Goal: Task Accomplishment & Management: Manage account settings

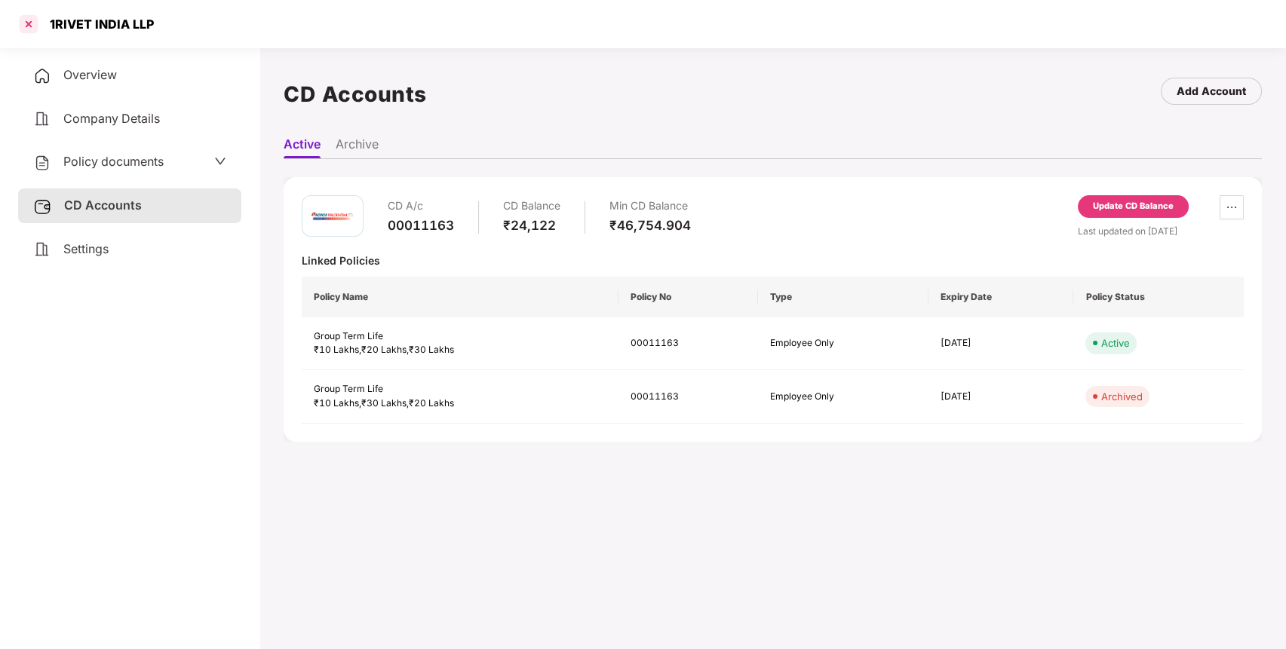
click at [33, 28] on div at bounding box center [29, 24] width 24 height 24
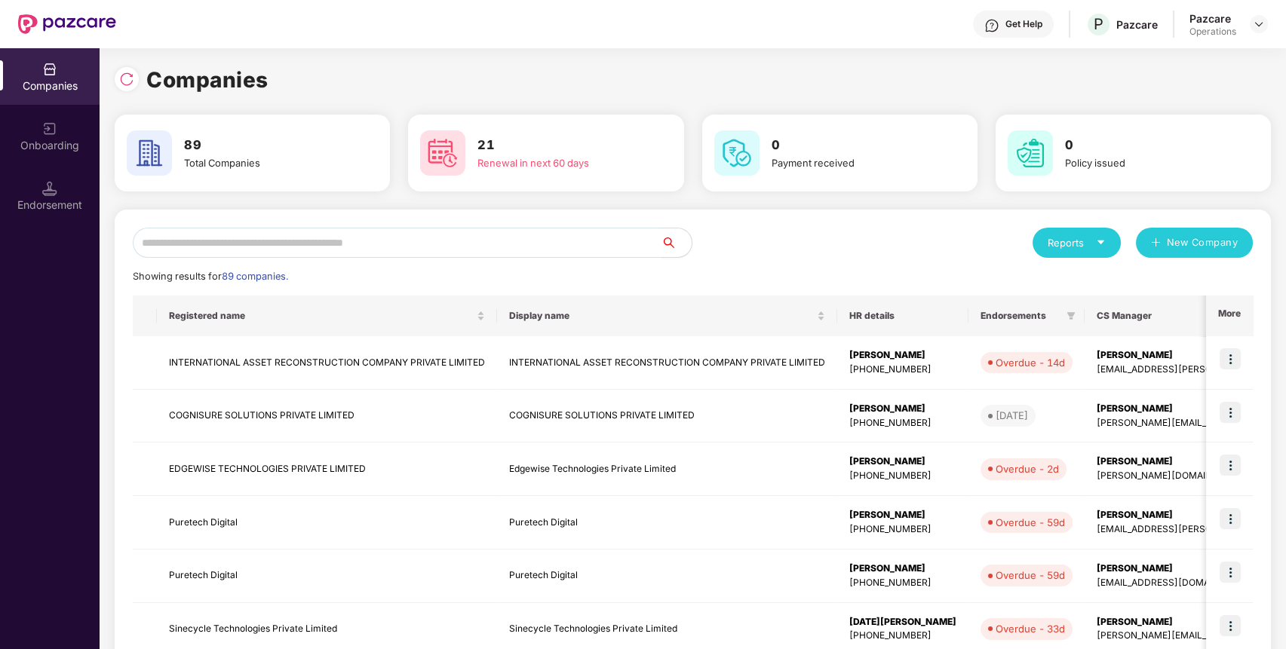
click at [456, 248] on input "text" at bounding box center [397, 243] width 529 height 30
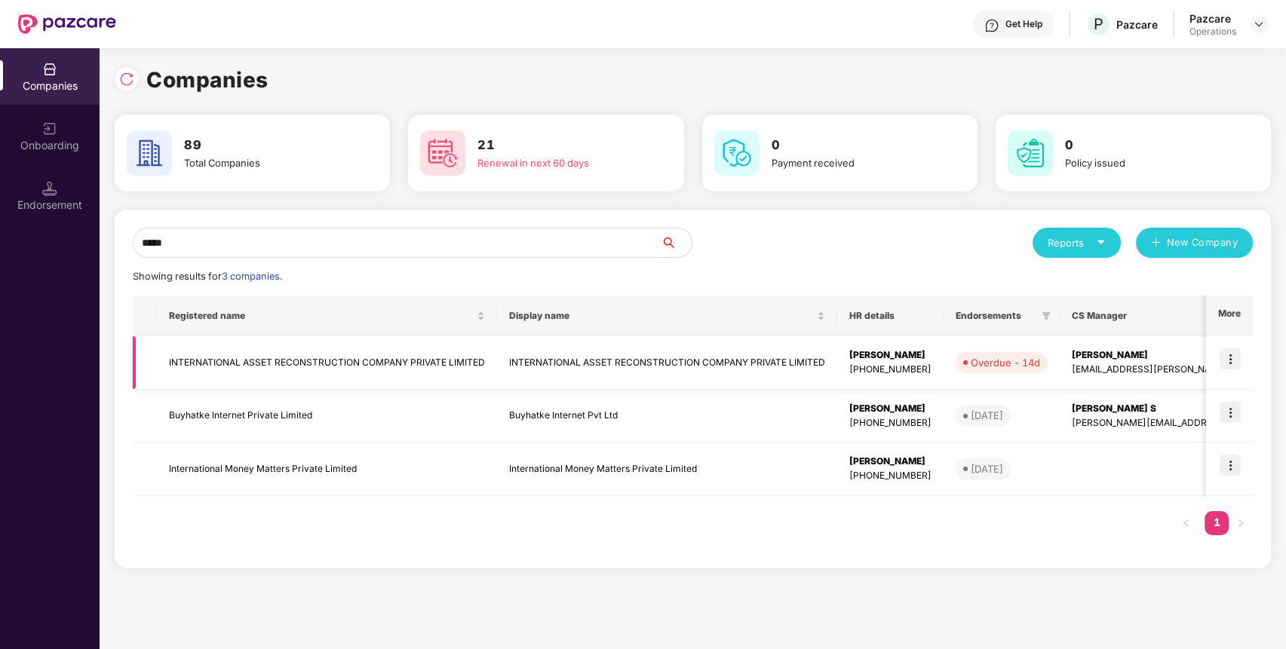
type input "*****"
click at [473, 367] on td "INTERNATIONAL ASSET RECONSTRUCTION COMPANY PRIVATE LIMITED" at bounding box center [327, 363] width 340 height 54
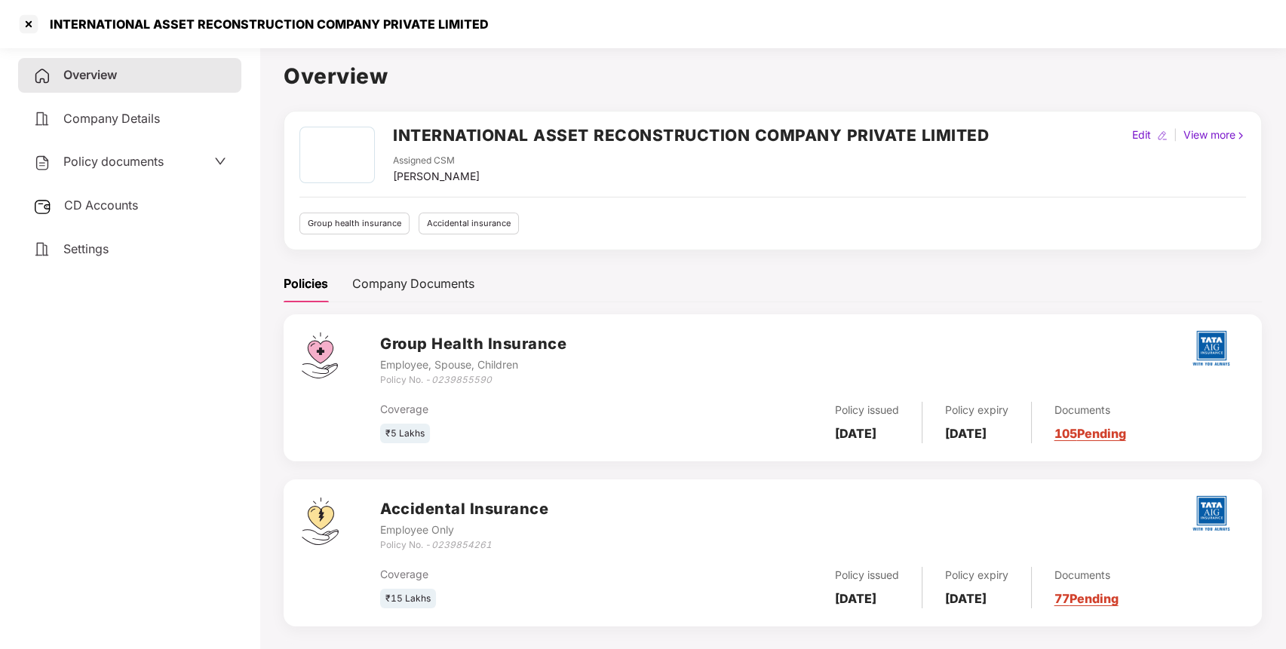
click at [103, 203] on span "CD Accounts" at bounding box center [101, 205] width 74 height 15
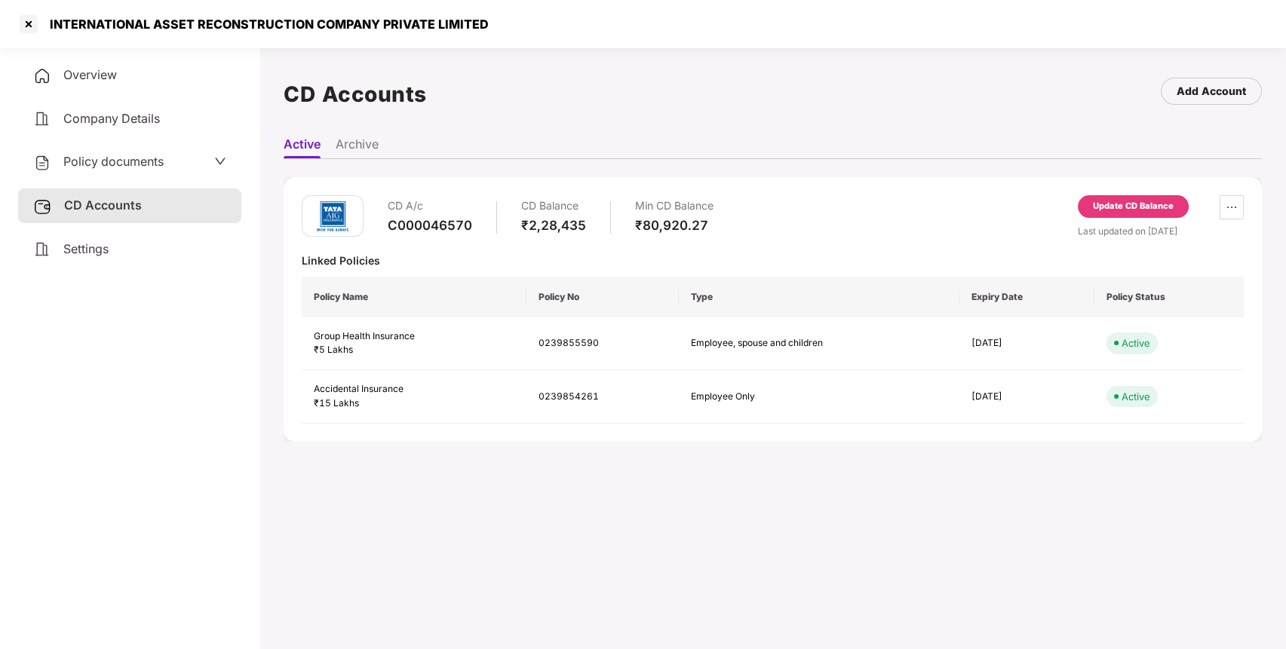
click at [1143, 207] on div "Update CD Balance" at bounding box center [1133, 207] width 81 height 14
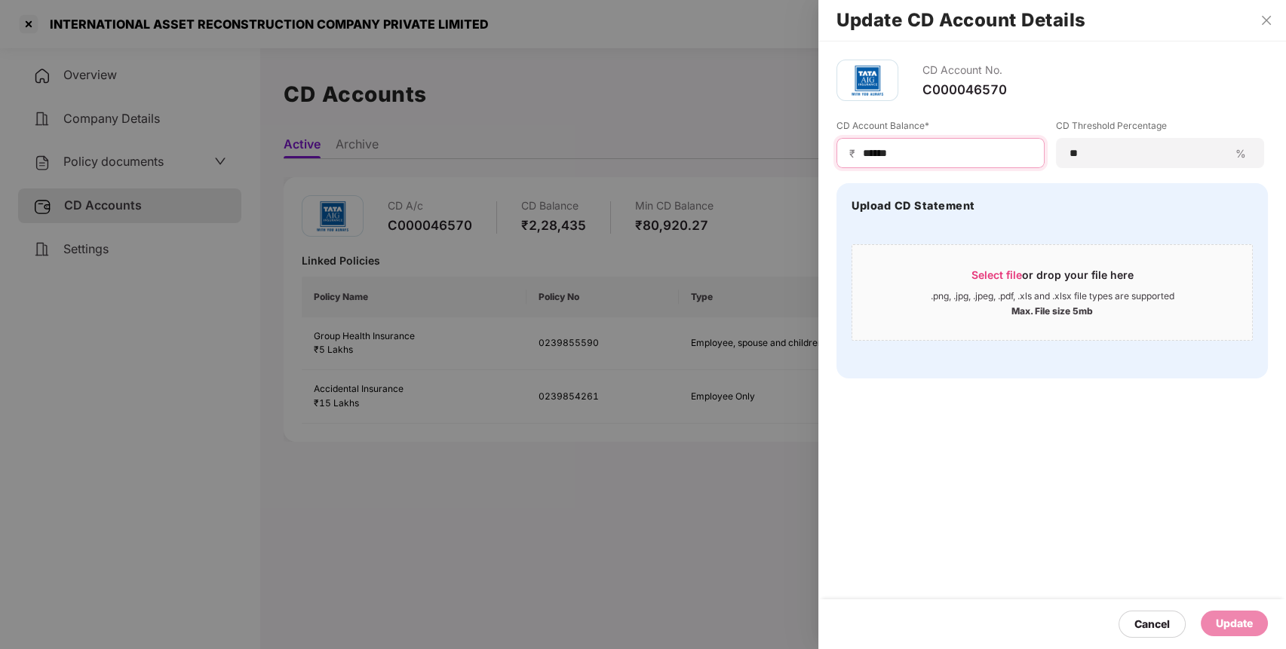
drag, startPoint x: 993, startPoint y: 152, endPoint x: 685, endPoint y: 181, distance: 309.1
click at [685, 181] on div "Update CD Account Details CD Account No. C000046570 CD Account Balance* ₹ *****…" at bounding box center [643, 324] width 1286 height 649
type input "******"
click at [1232, 626] on div "Update" at bounding box center [1234, 623] width 37 height 17
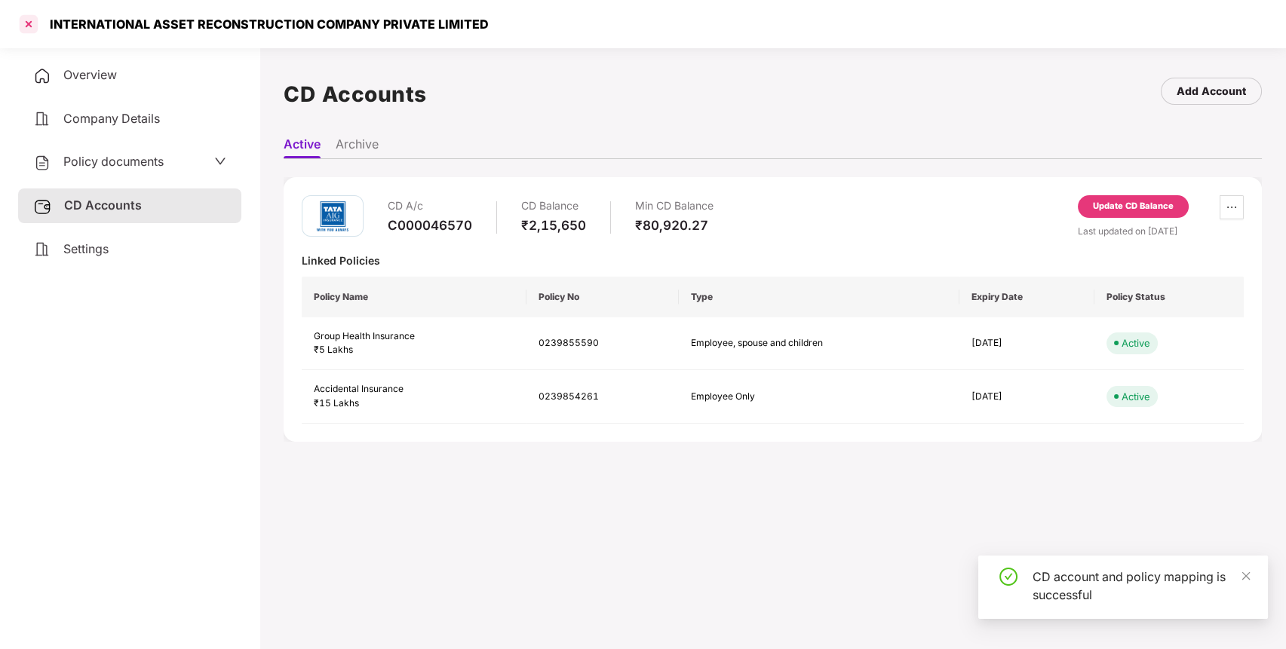
click at [32, 20] on div at bounding box center [29, 24] width 24 height 24
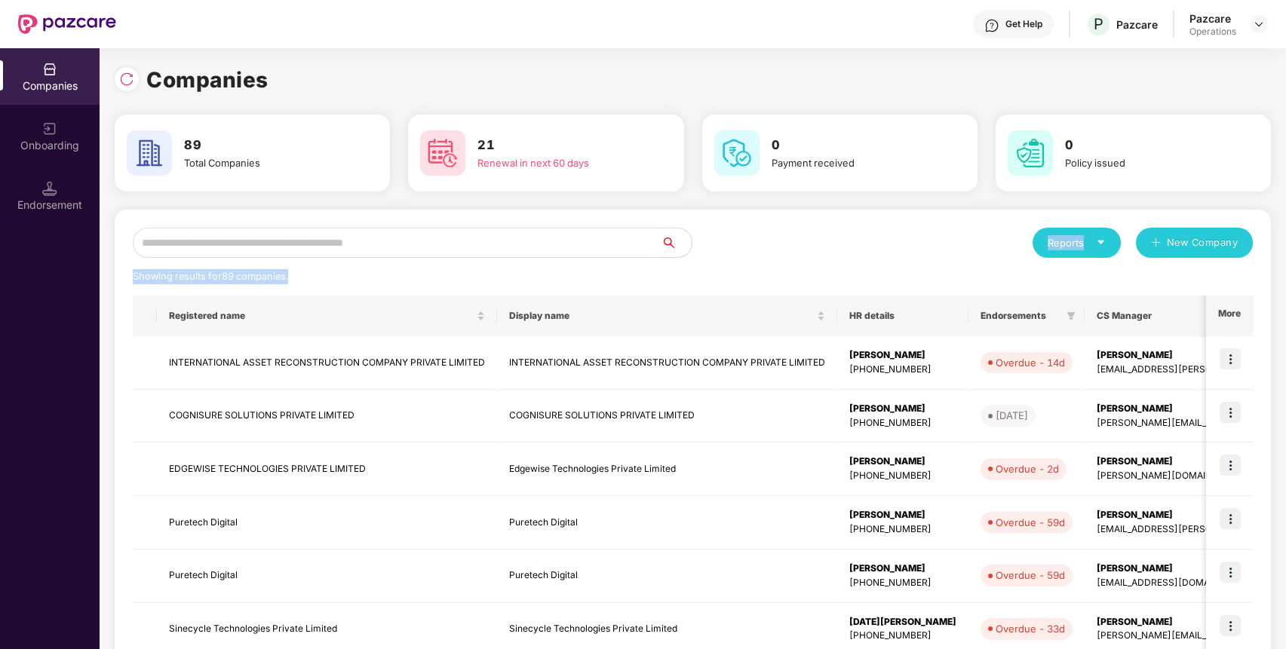
drag, startPoint x: 564, startPoint y: 259, endPoint x: 574, endPoint y: 257, distance: 10.1
click at [574, 257] on div "Reports New Company Showing results for 89 companies. Registered name Display n…" at bounding box center [693, 576] width 1120 height 696
click at [588, 247] on input "text" at bounding box center [397, 243] width 529 height 30
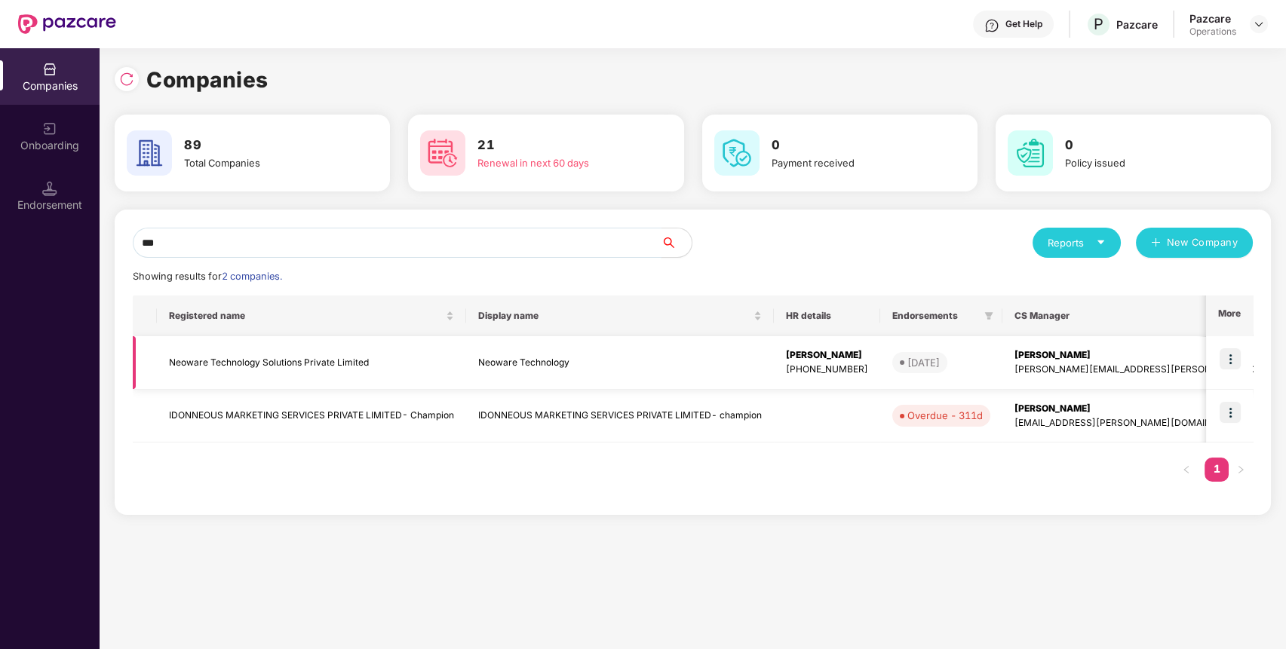
type input "***"
click at [322, 363] on td "Neoware Technology Solutions Private Limited" at bounding box center [311, 363] width 309 height 54
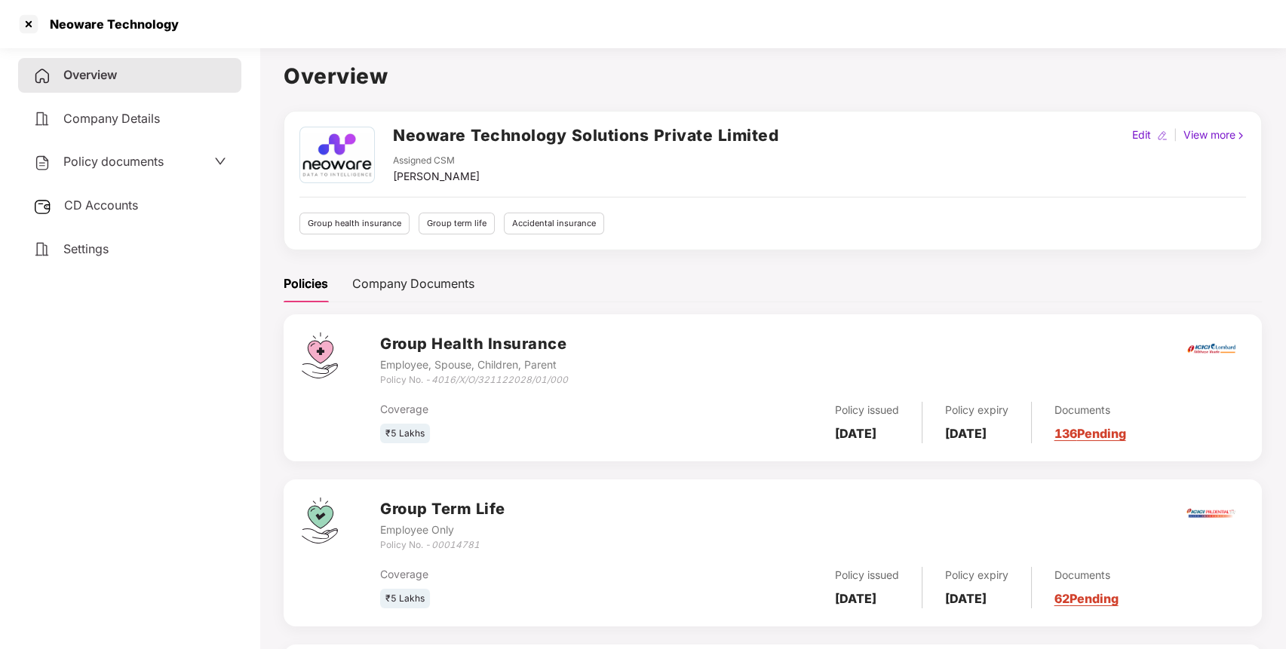
click at [152, 203] on div "CD Accounts" at bounding box center [129, 206] width 223 height 35
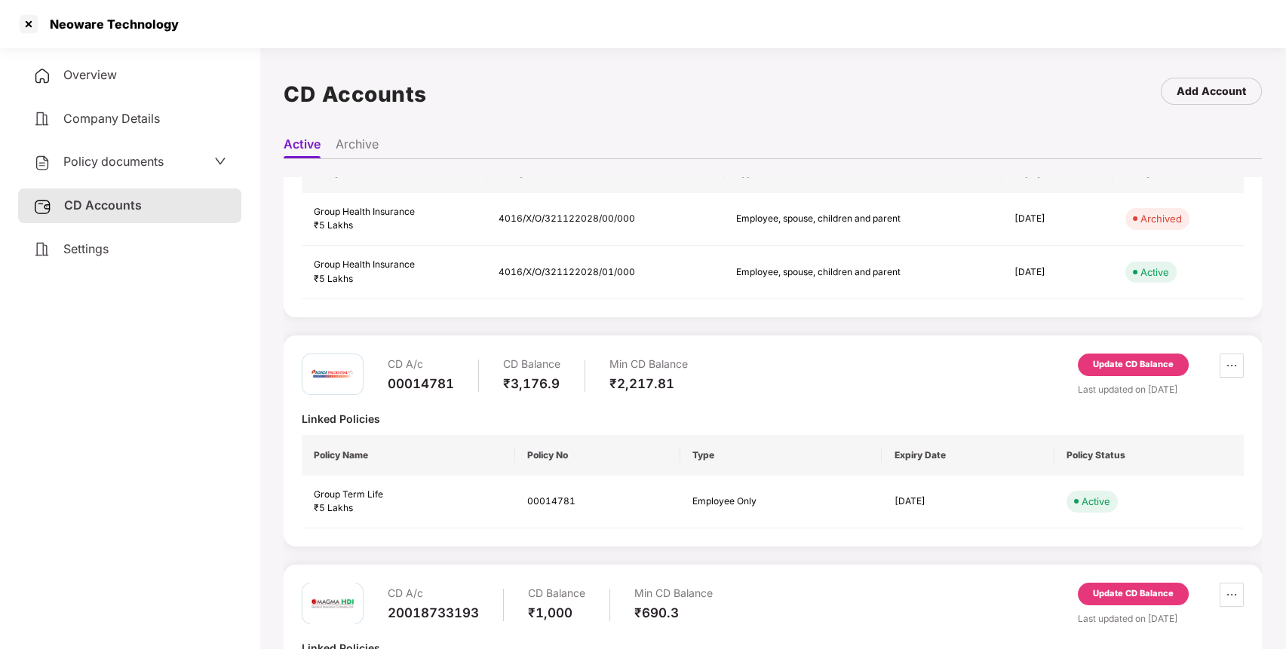
scroll to position [123, 0]
click at [1128, 363] on div "Update CD Balance" at bounding box center [1133, 367] width 81 height 14
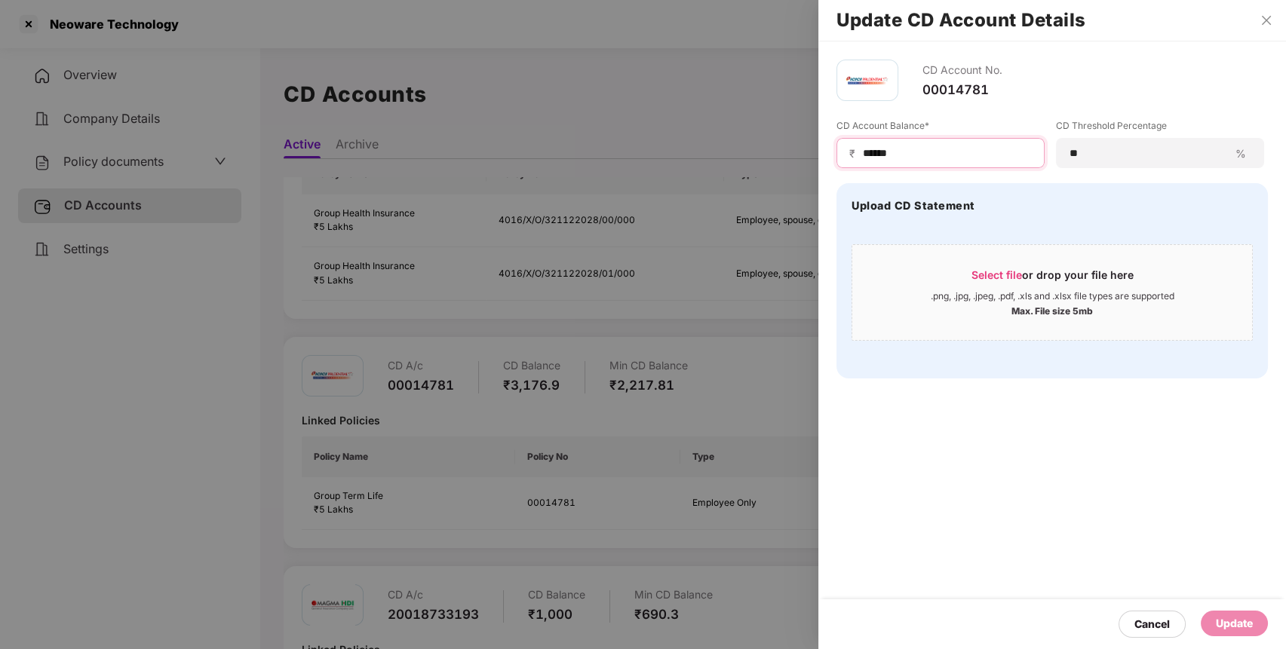
drag, startPoint x: 925, startPoint y: 153, endPoint x: 824, endPoint y: 145, distance: 100.7
click at [824, 145] on div "CD Account No. 00014781 CD Account Balance* ₹ ****** CD Threshold Percentage **…" at bounding box center [1052, 218] width 468 height 355
type input "****"
click at [1225, 631] on div "Update" at bounding box center [1234, 623] width 37 height 17
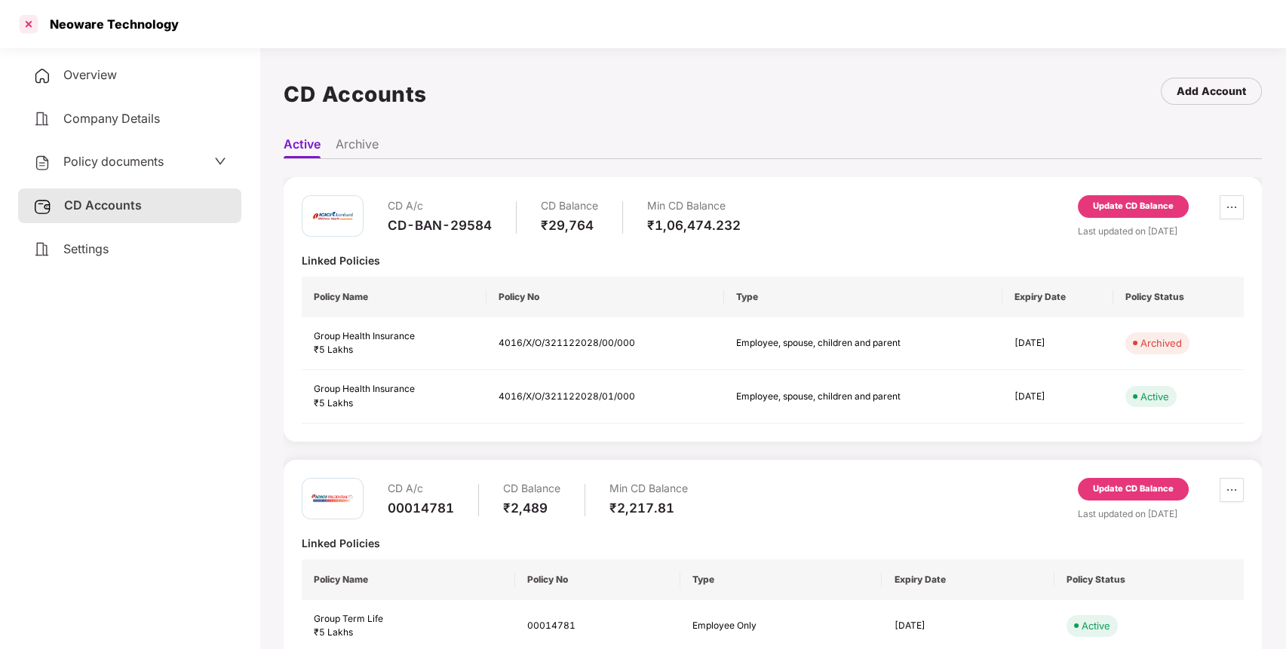
click at [29, 21] on div at bounding box center [29, 24] width 24 height 24
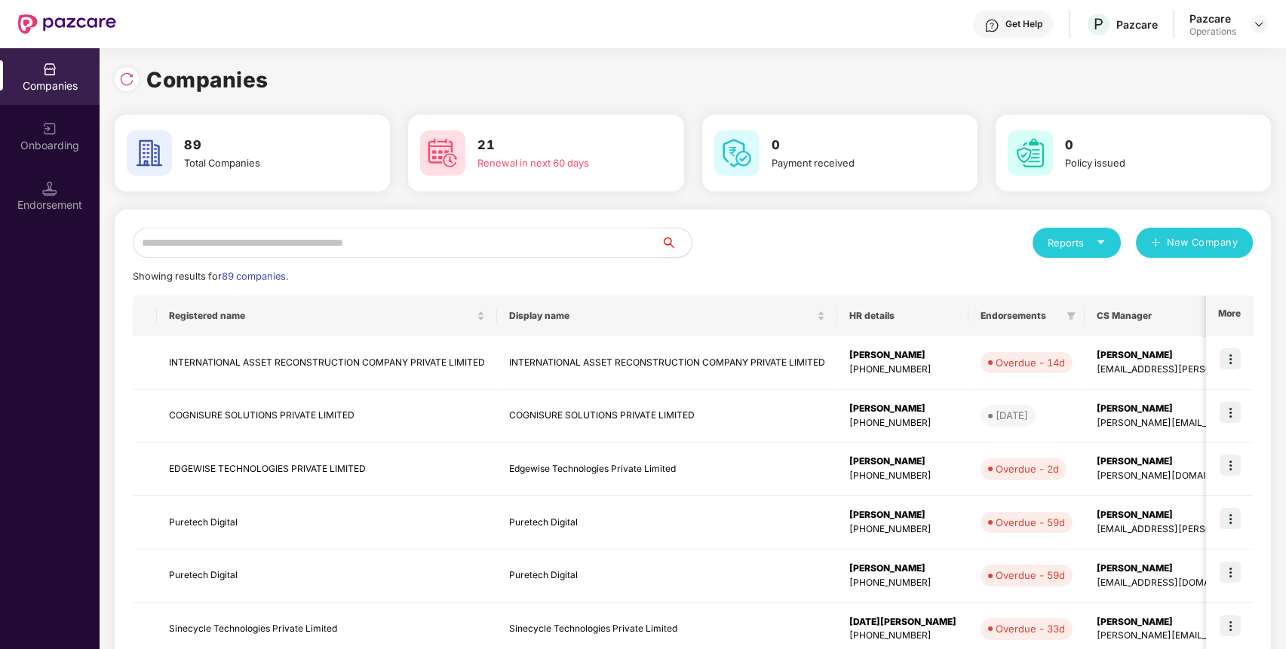
click at [315, 243] on input "text" at bounding box center [397, 243] width 529 height 30
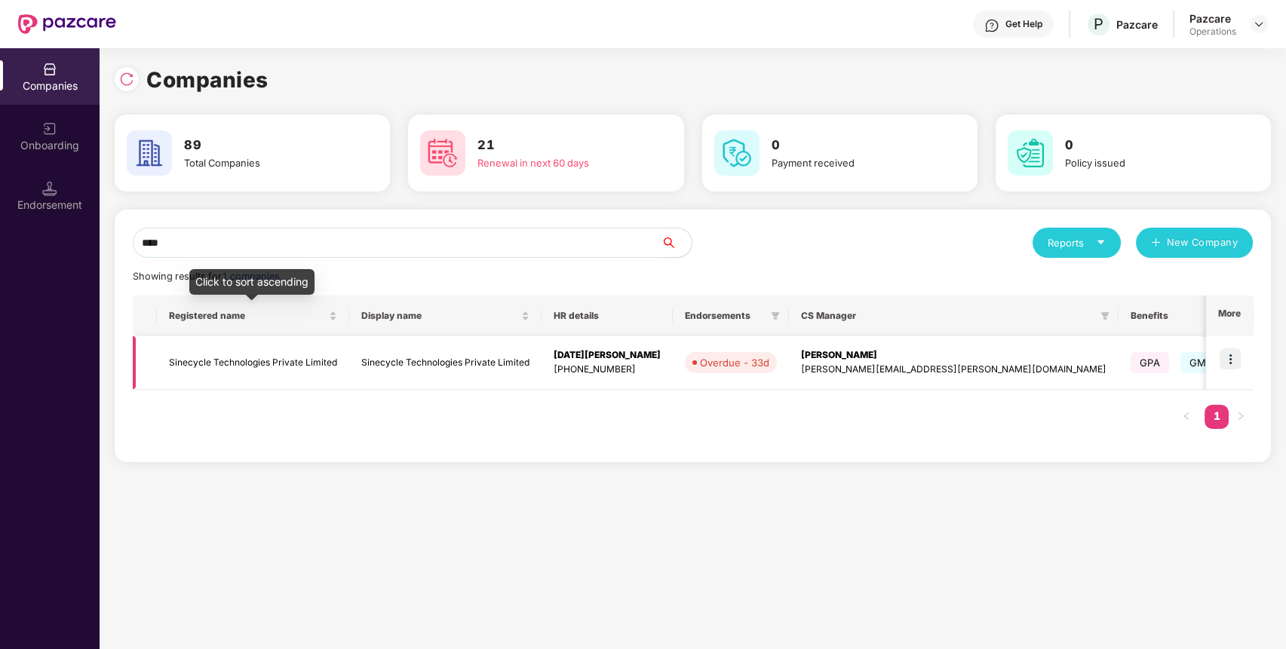
type input "****"
click at [265, 356] on td "Sinecycle Technologies Private Limited" at bounding box center [253, 363] width 192 height 54
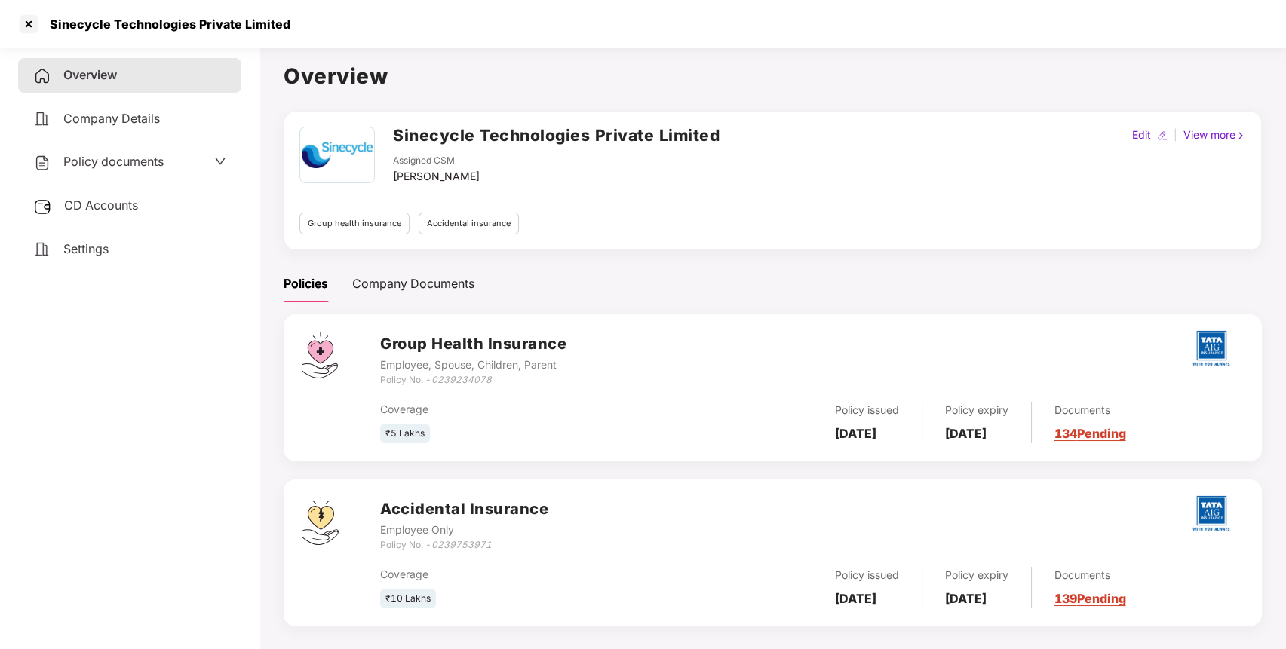
scroll to position [41, 0]
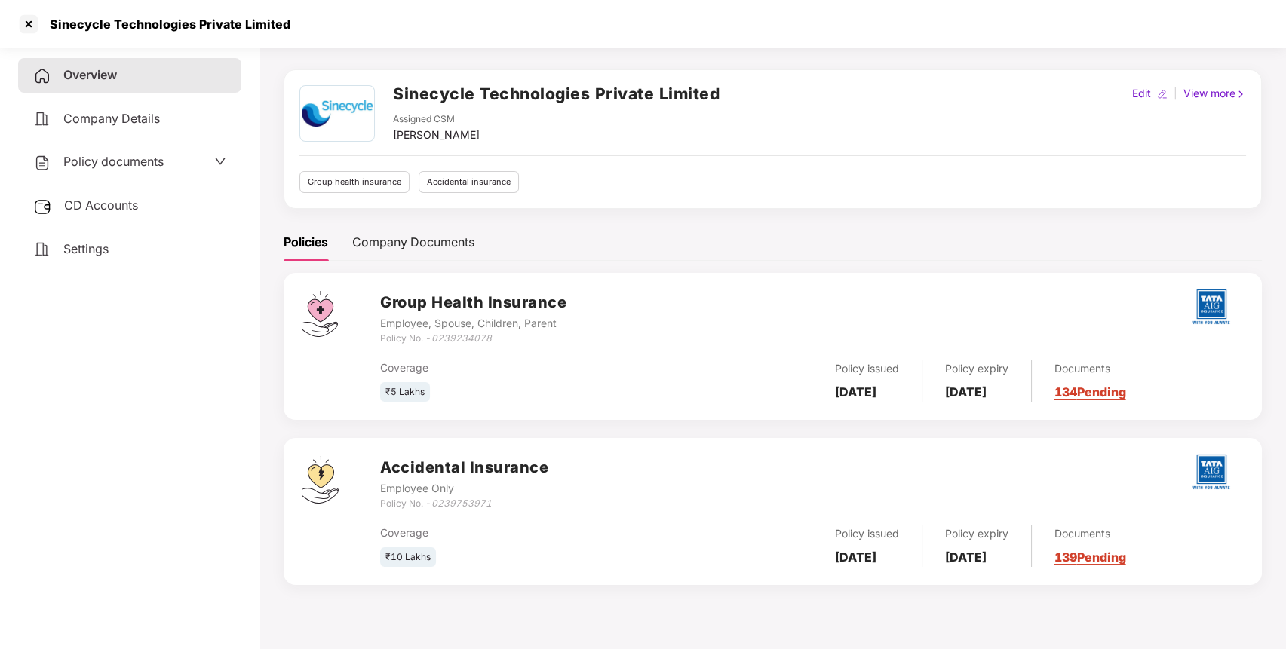
click at [475, 511] on div "Coverage ₹10 Lakhs Policy issued [DATE] Policy expiry [DATE] Documents 139 Pend…" at bounding box center [812, 539] width 864 height 57
click at [585, 73] on div "Sinecycle Technologies Private Limited Assigned CSM [PERSON_NAME] Edit | View m…" at bounding box center [773, 139] width 978 height 140
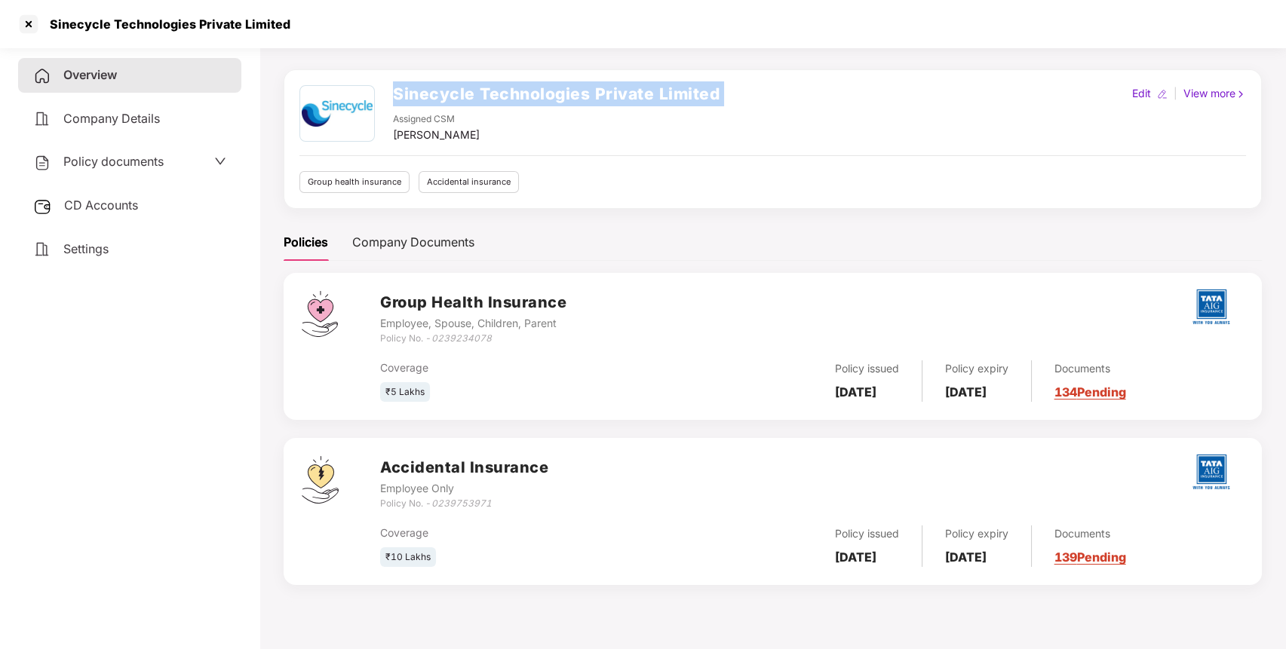
copy h2 "Sinecycle Technologies Private Limited"
click at [585, 73] on div "Sinecycle Technologies Private Limited Assigned CSM [PERSON_NAME] Edit | View m…" at bounding box center [773, 139] width 978 height 140
click at [468, 502] on icon "0239753971" at bounding box center [461, 503] width 60 height 11
copy icon "0239753971"
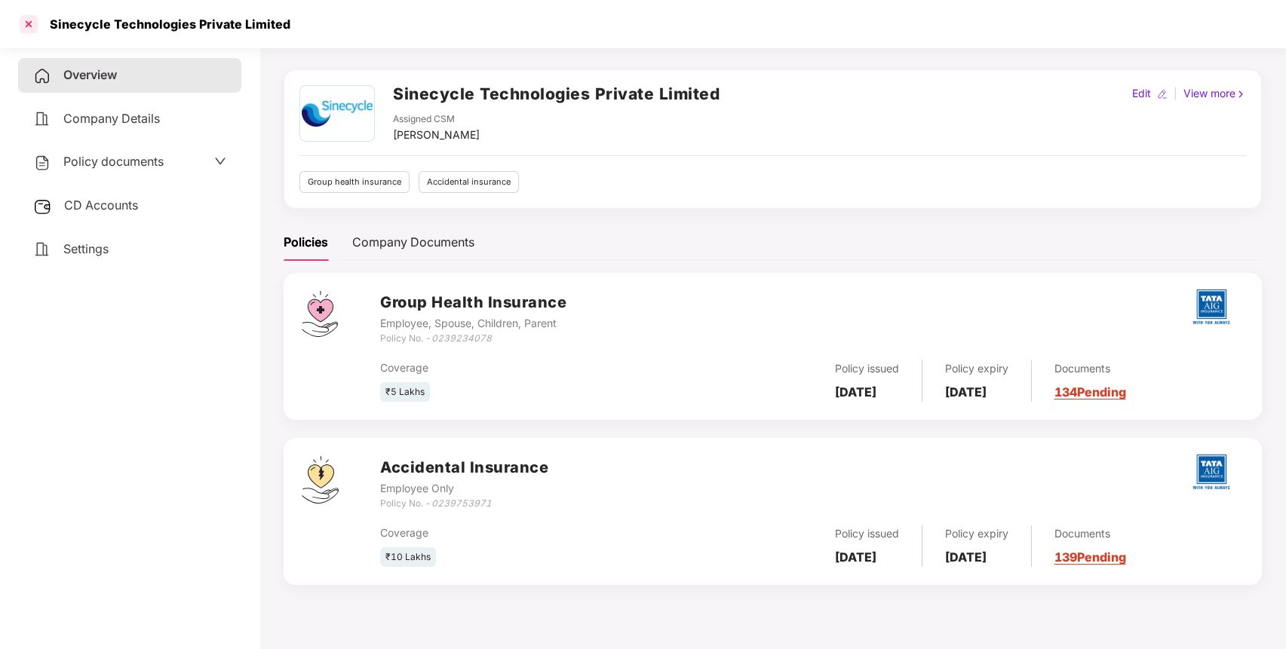
click at [35, 20] on div at bounding box center [29, 24] width 24 height 24
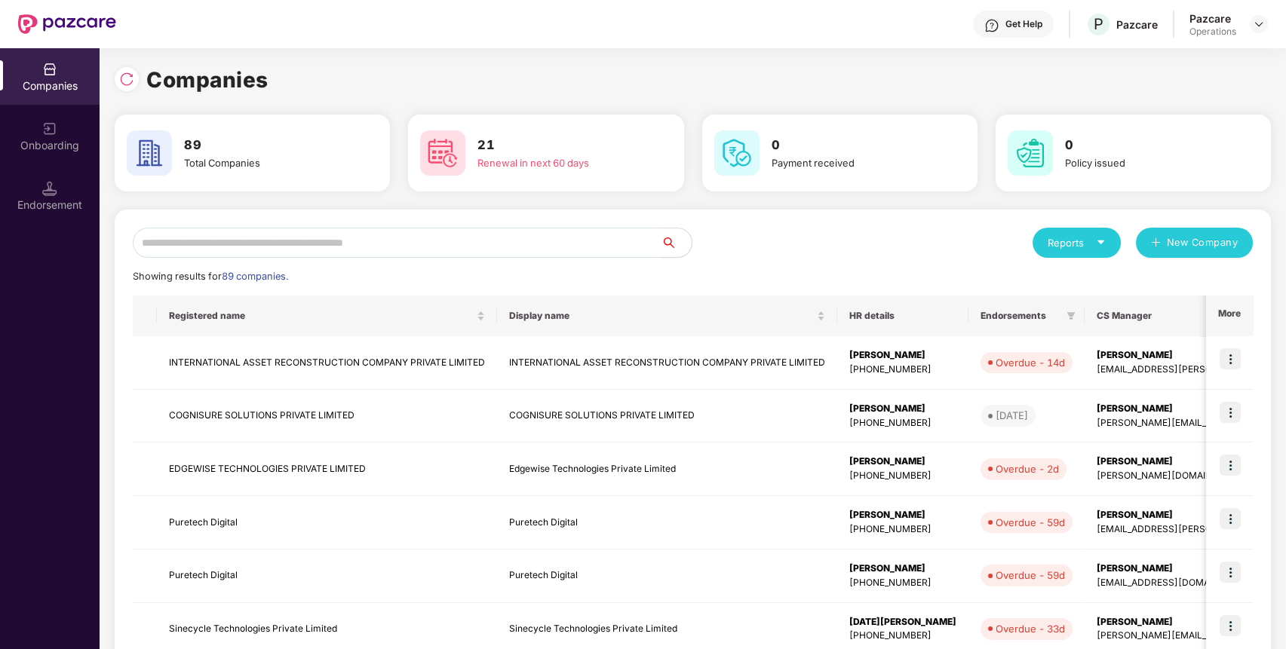
scroll to position [0, 0]
click at [364, 236] on input "text" at bounding box center [397, 243] width 529 height 30
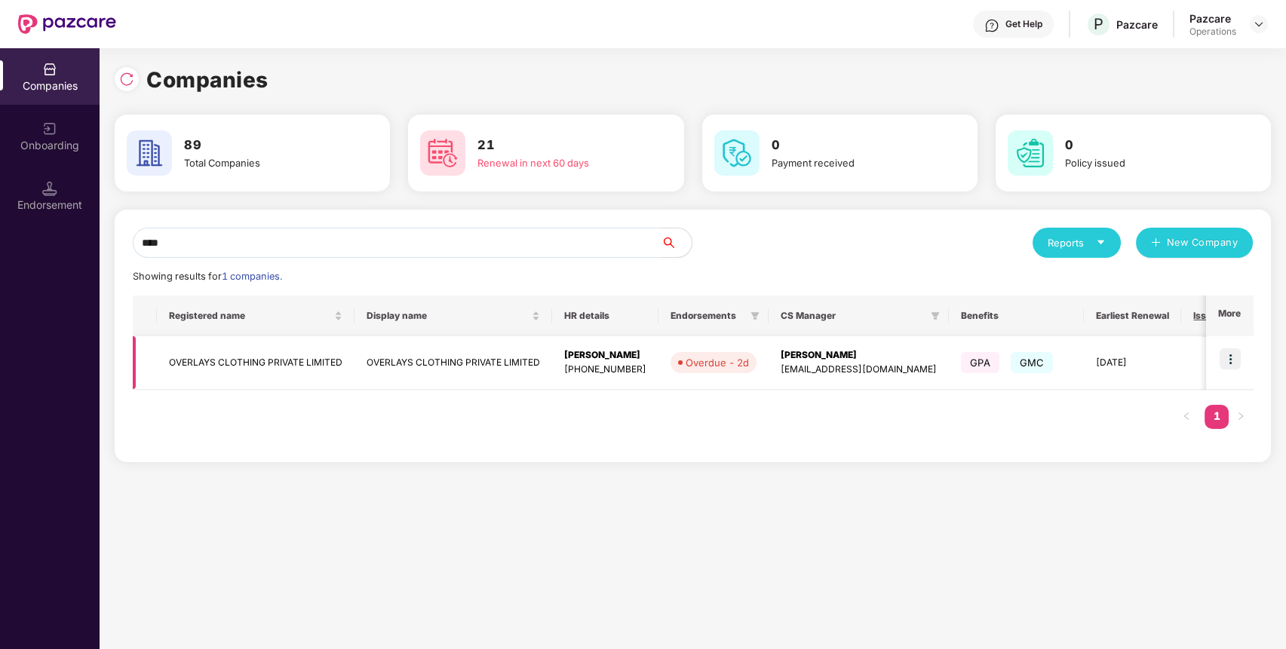
type input "****"
click at [241, 356] on td "OVERLAYS CLOTHING PRIVATE LIMITED" at bounding box center [256, 363] width 198 height 54
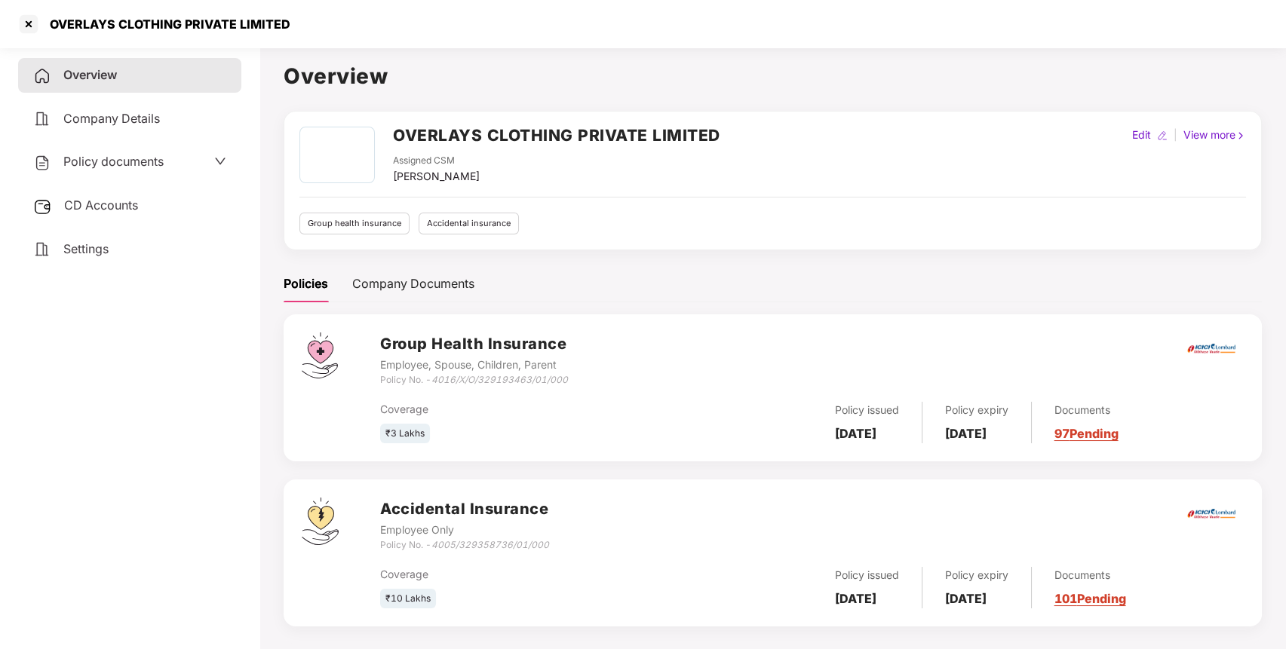
click at [122, 192] on div "CD Accounts" at bounding box center [129, 206] width 223 height 35
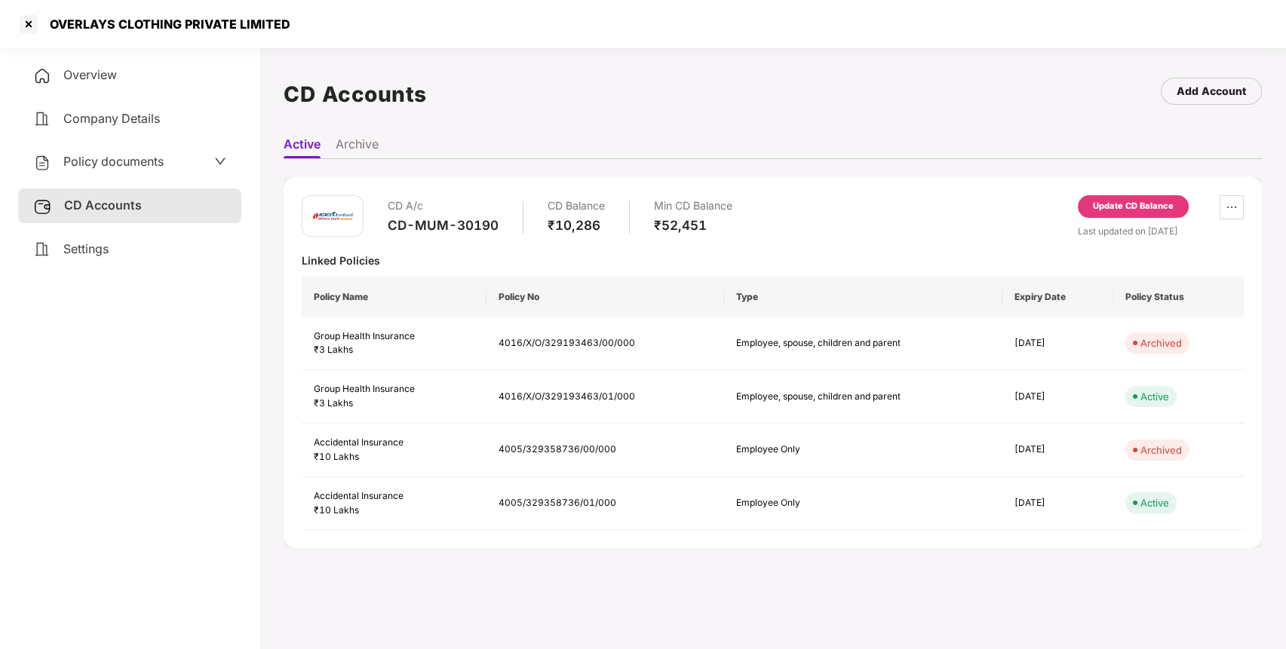
click at [455, 221] on div "CD-MUM-30190" at bounding box center [443, 225] width 111 height 17
copy div "CD-MUM-30190"
click at [455, 221] on div "CD-MUM-30190" at bounding box center [443, 225] width 111 height 17
click at [1140, 201] on div "Update CD Balance" at bounding box center [1133, 207] width 81 height 14
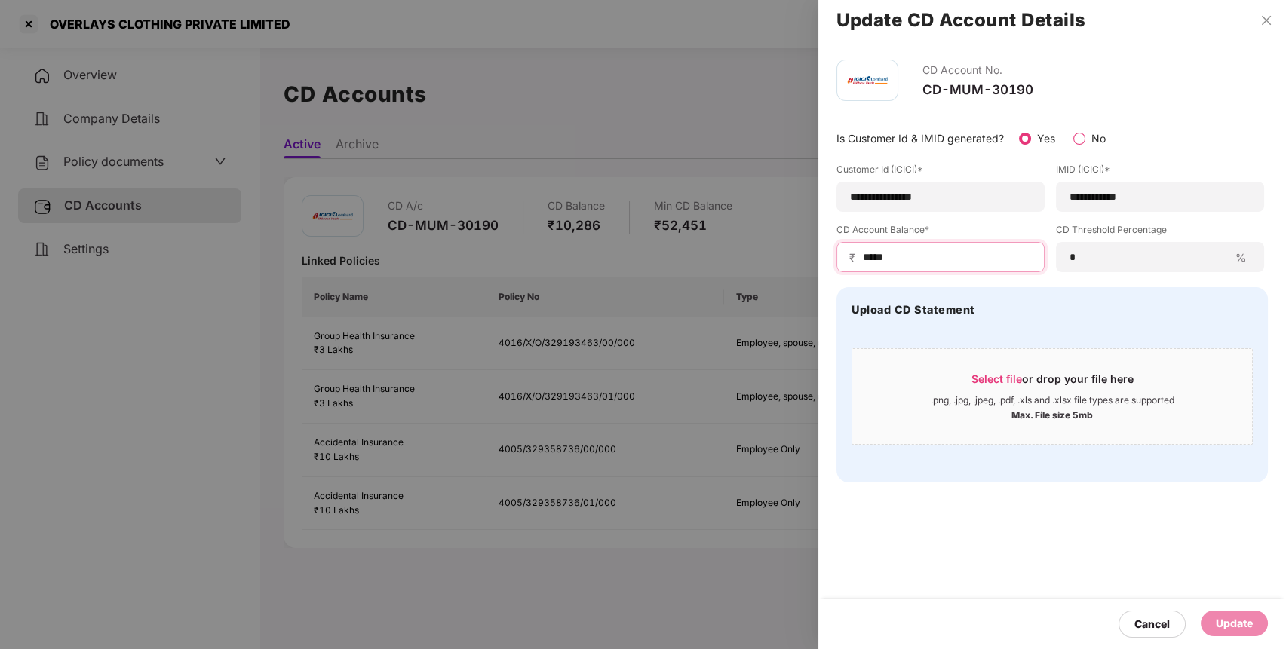
click at [885, 256] on input "*****" at bounding box center [946, 258] width 170 height 16
type input "****"
click at [1235, 622] on div "Update" at bounding box center [1234, 623] width 37 height 17
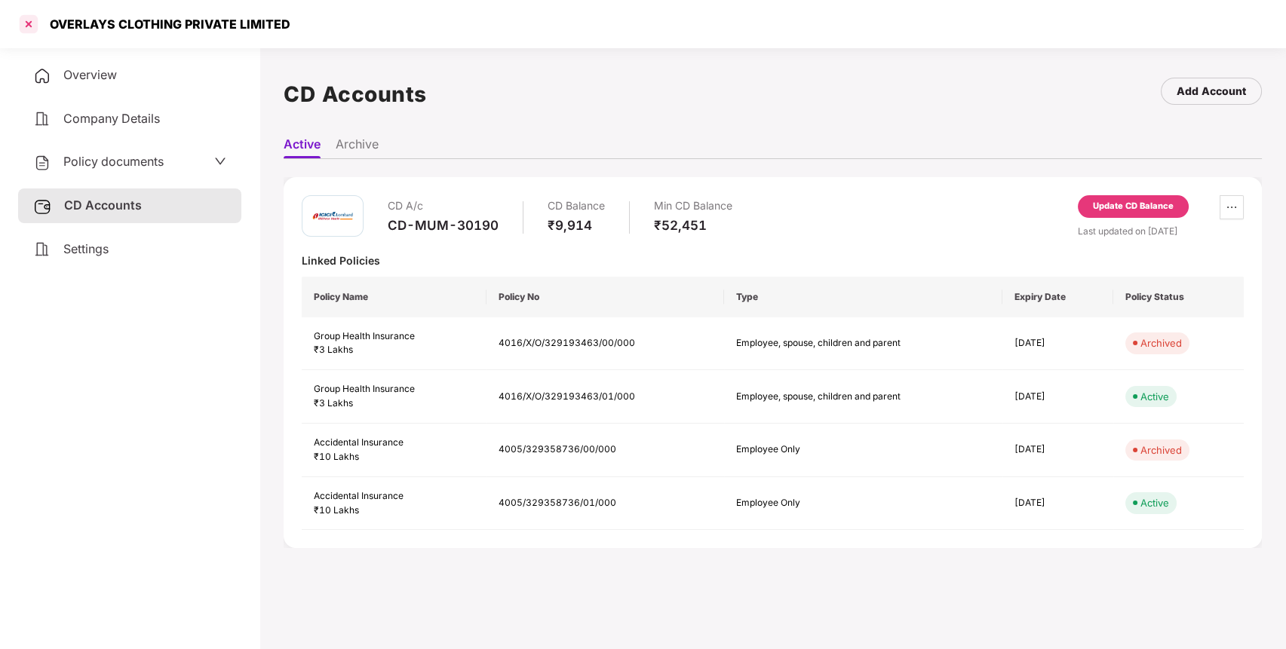
click at [32, 26] on div at bounding box center [29, 24] width 24 height 24
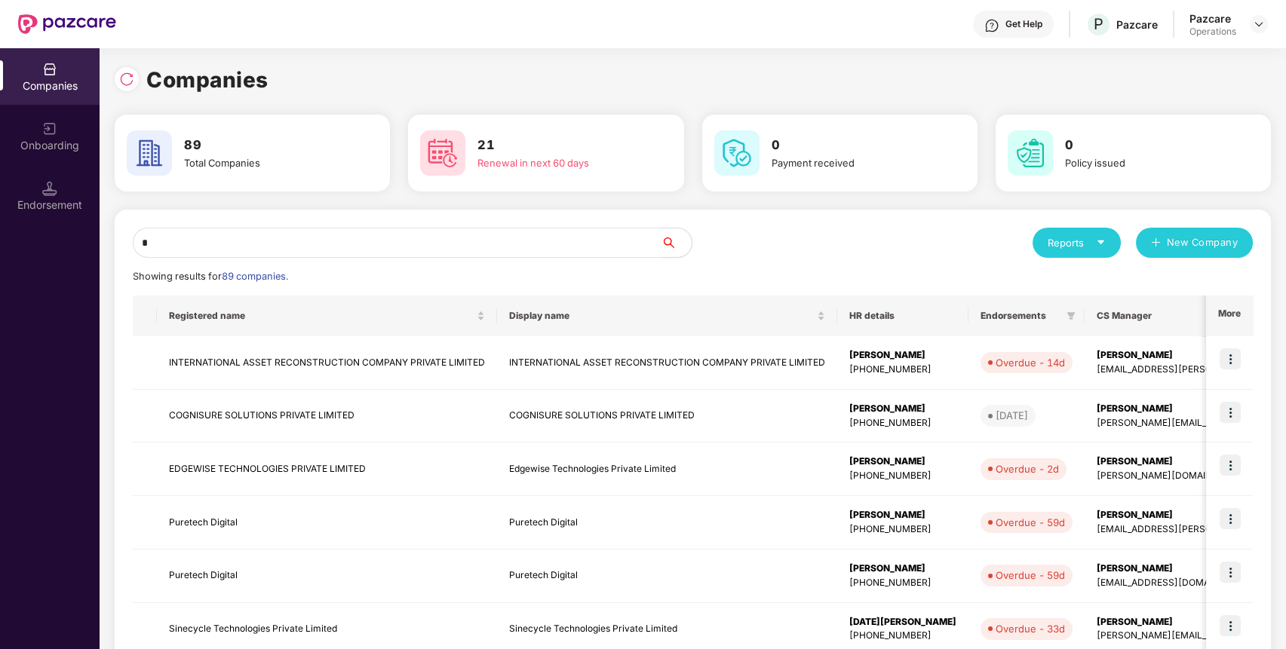
click at [349, 234] on input "*" at bounding box center [397, 243] width 529 height 30
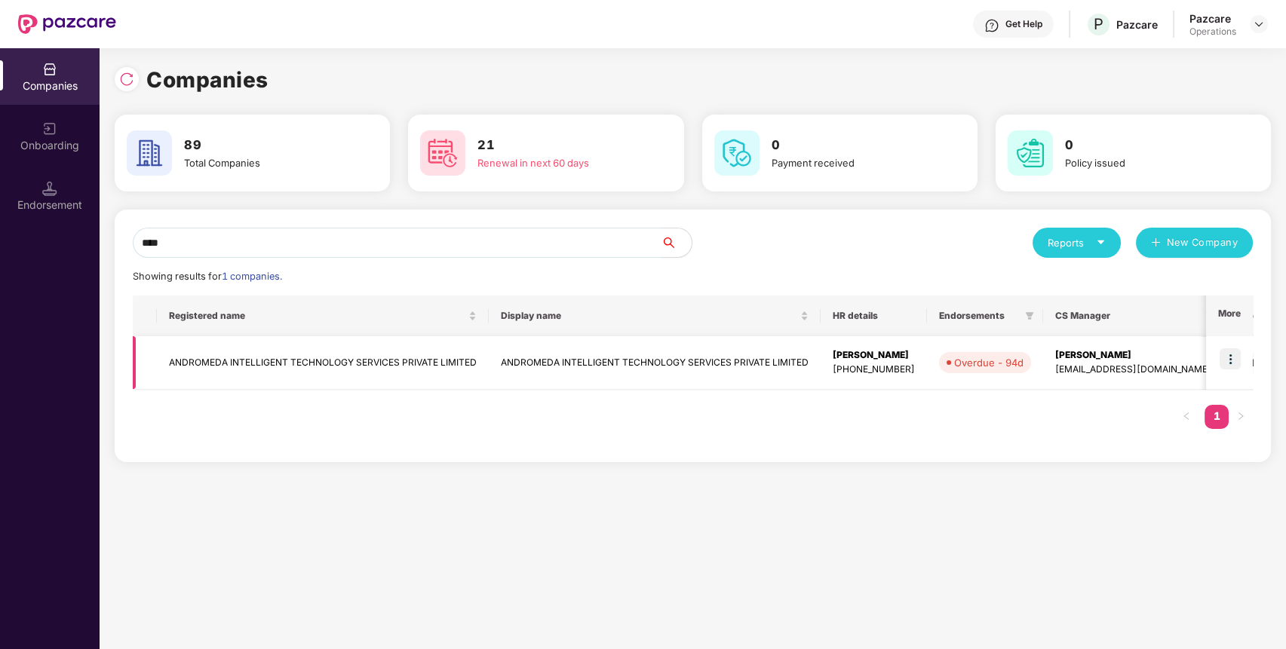
type input "****"
click at [1228, 356] on img at bounding box center [1230, 358] width 21 height 21
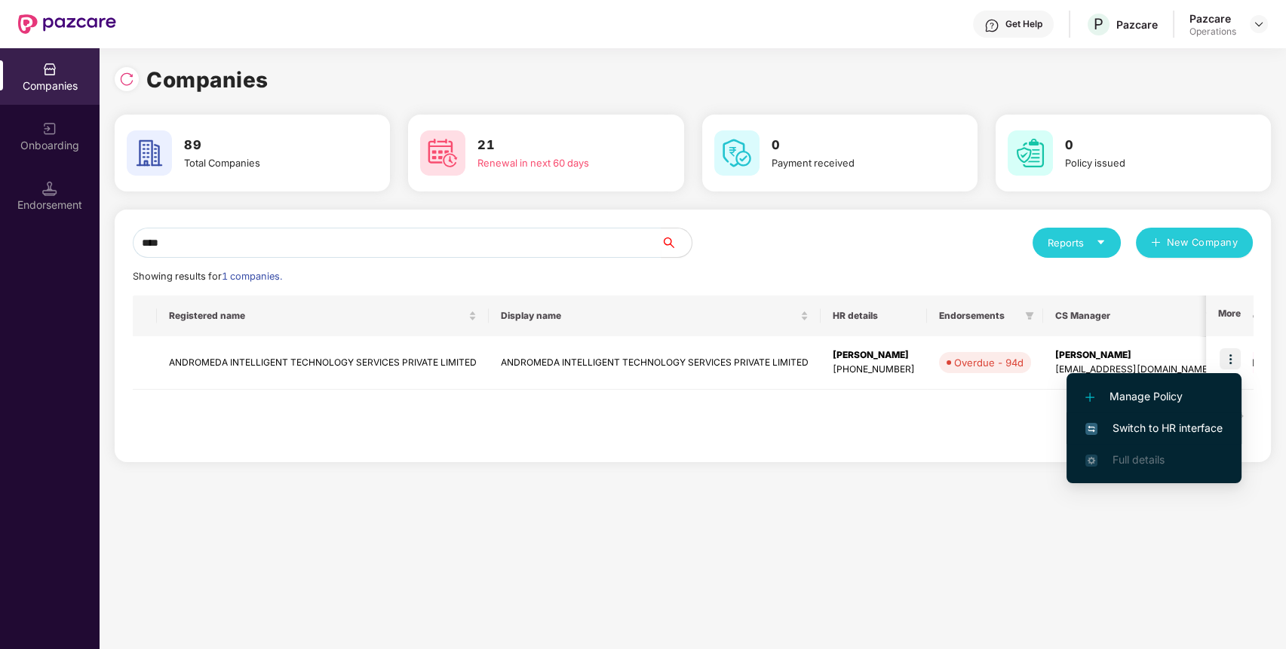
click at [1210, 426] on span "Switch to HR interface" at bounding box center [1153, 428] width 137 height 17
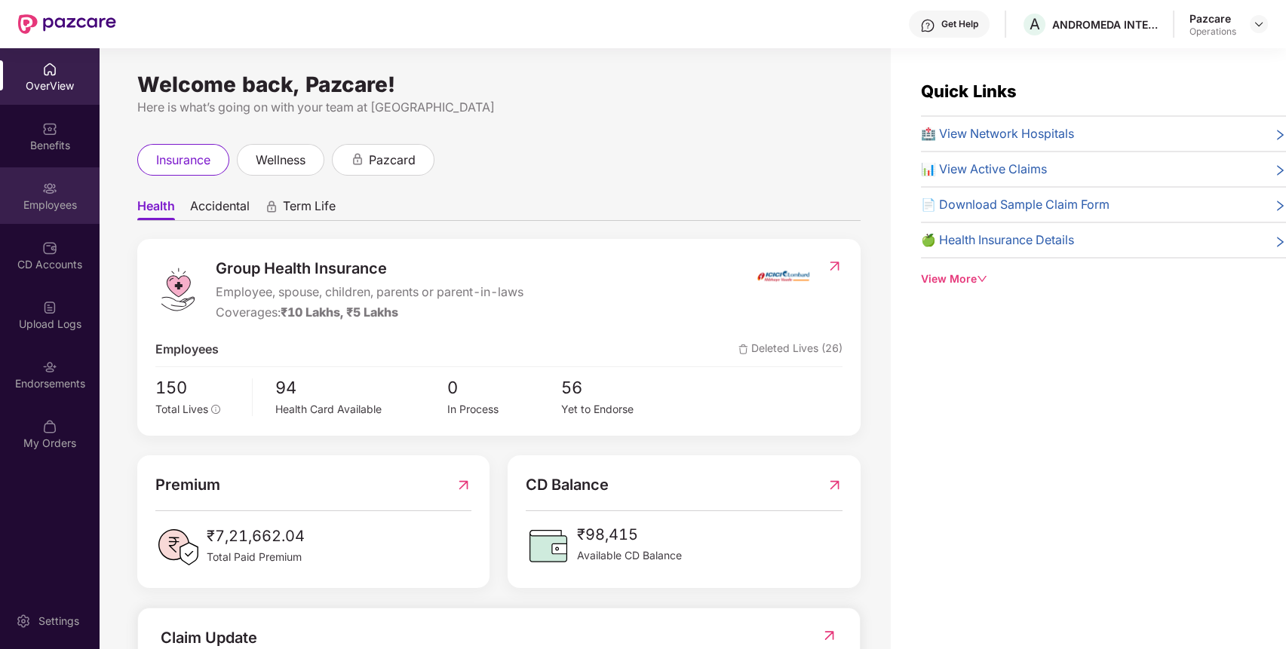
click at [48, 182] on img at bounding box center [49, 188] width 15 height 15
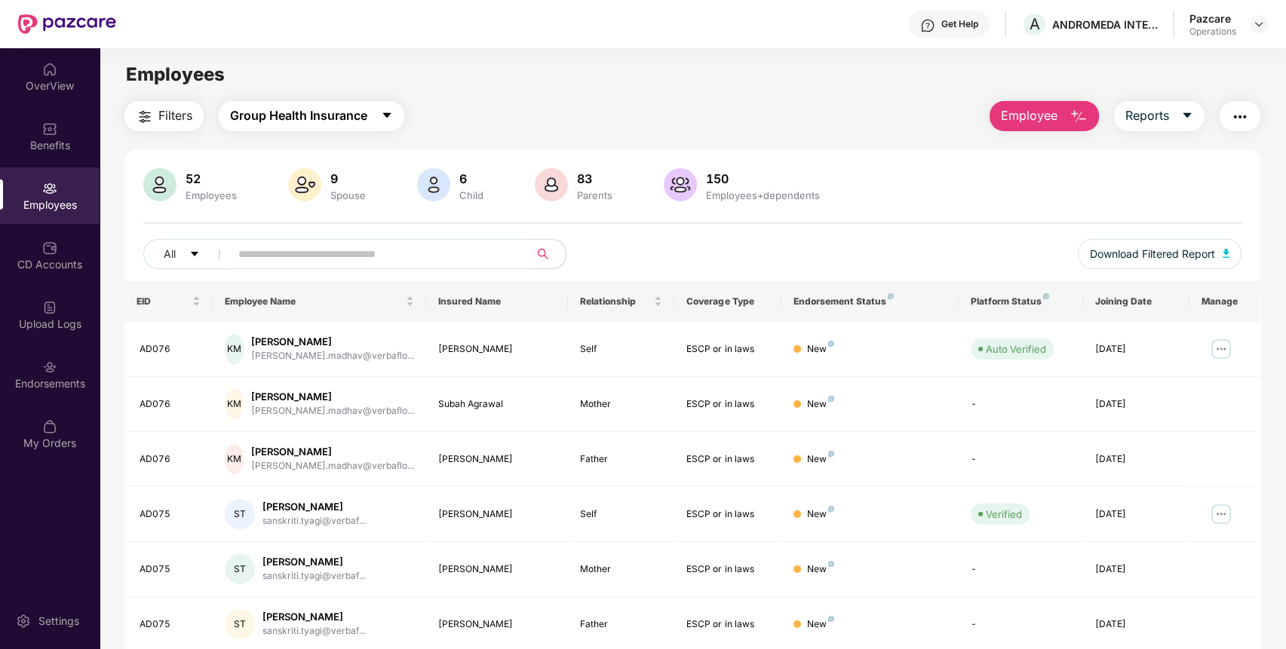
click at [348, 118] on span "Group Health Insurance" at bounding box center [298, 115] width 137 height 19
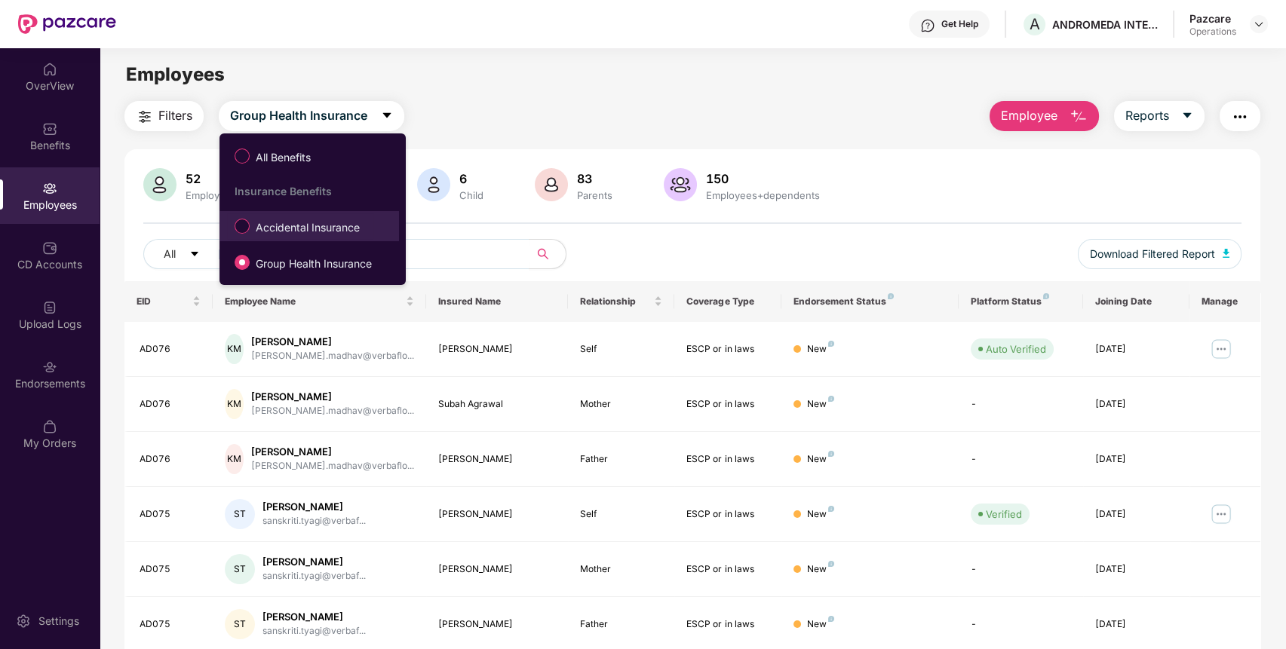
click at [312, 225] on span "Accidental Insurance" at bounding box center [308, 227] width 116 height 17
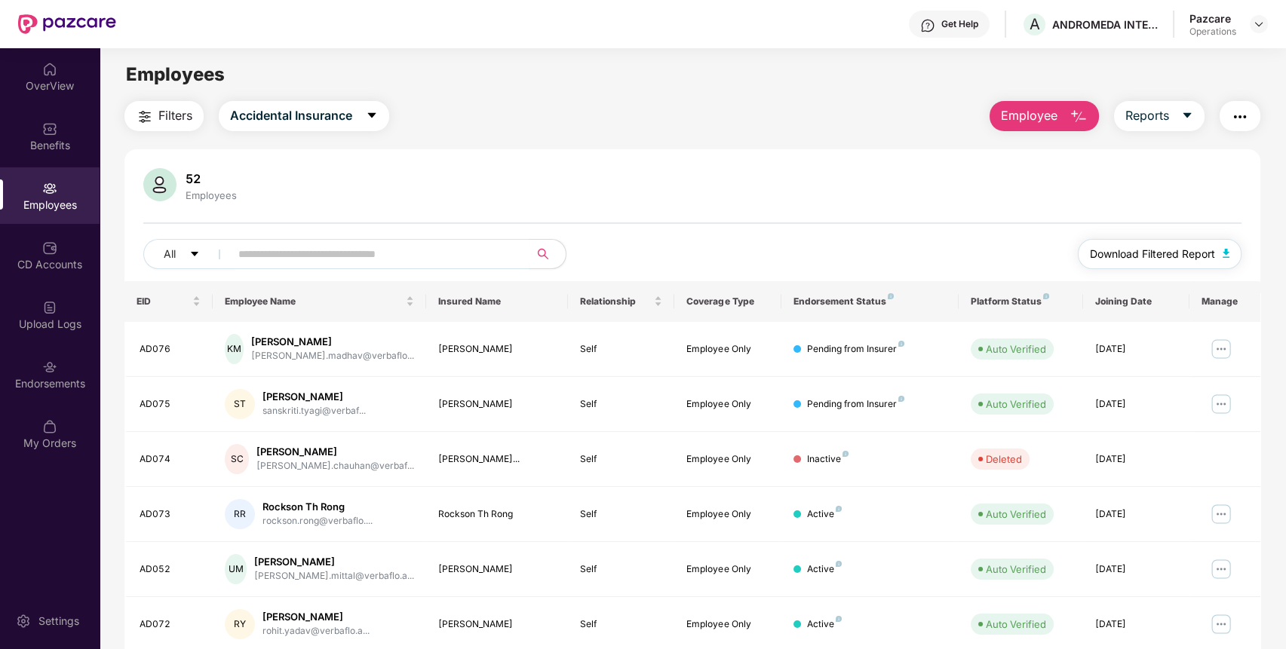
click at [1150, 253] on span "Download Filtered Report" at bounding box center [1152, 254] width 125 height 17
click at [69, 163] on div "Benefits" at bounding box center [50, 136] width 100 height 57
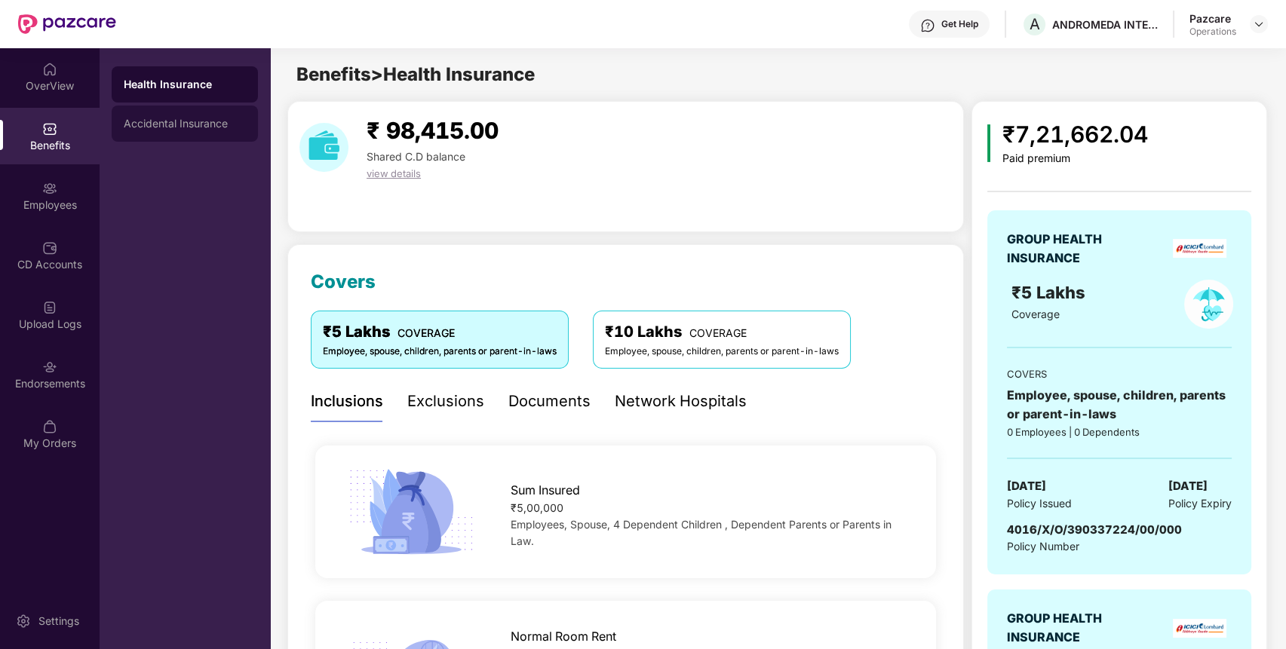
click at [198, 114] on div "Accidental Insurance" at bounding box center [185, 124] width 146 height 36
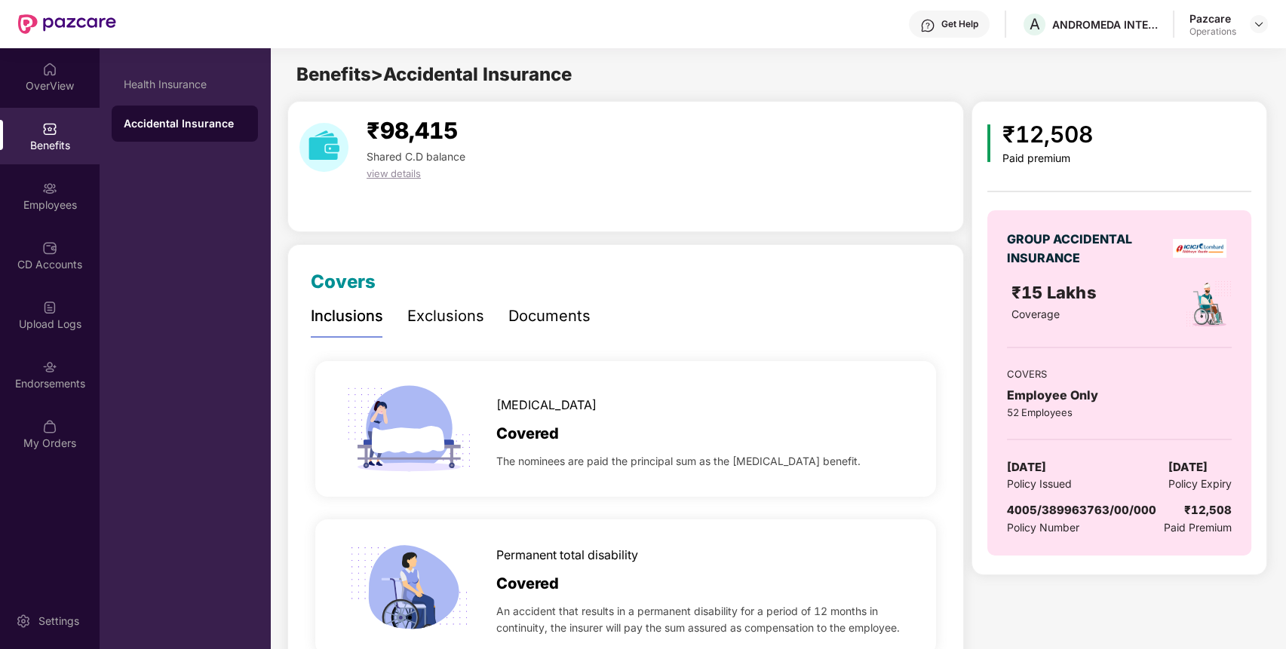
click at [1062, 517] on div "4005/389963763/00/000" at bounding box center [1081, 511] width 149 height 18
copy span "4005/389963763/00/000"
click at [1255, 18] on img at bounding box center [1259, 24] width 12 height 12
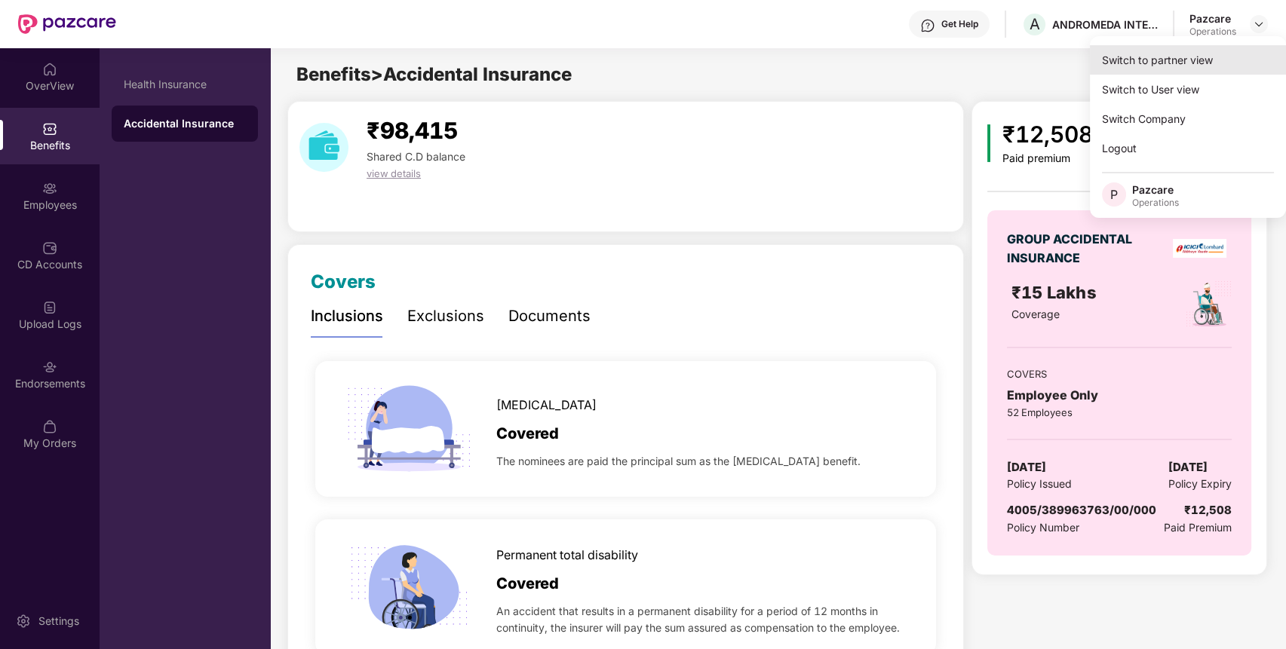
click at [1214, 69] on div "Switch to partner view" at bounding box center [1188, 59] width 196 height 29
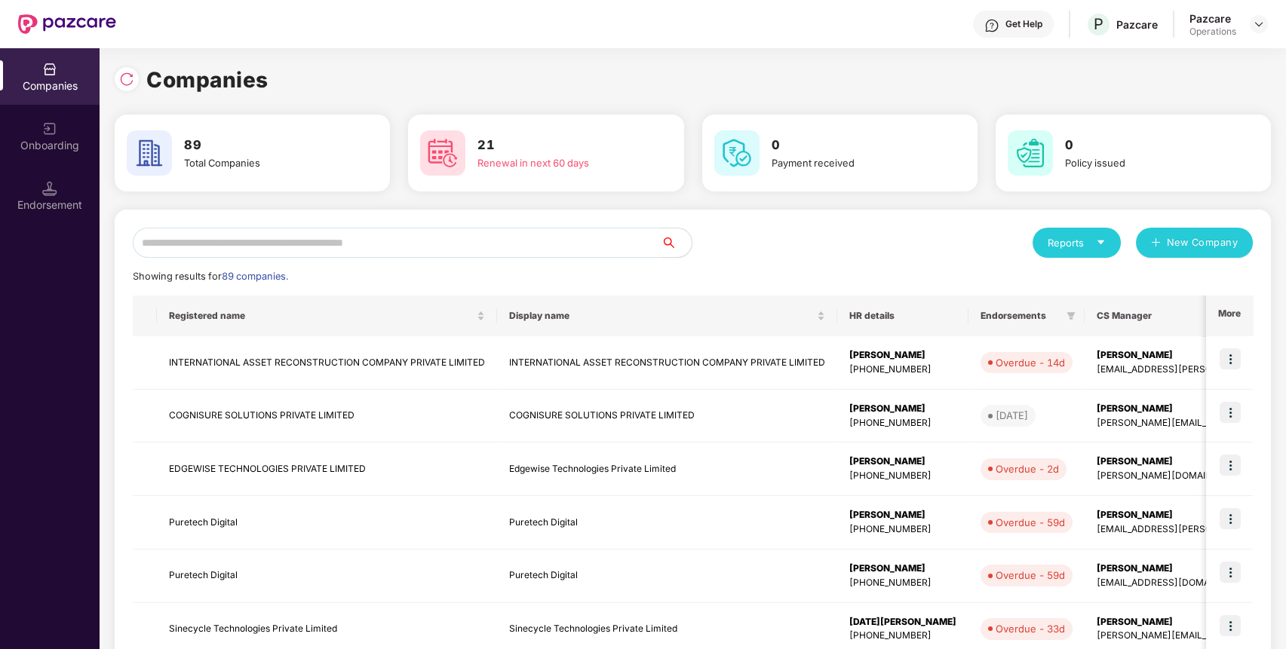
click at [628, 238] on input "text" at bounding box center [397, 243] width 529 height 30
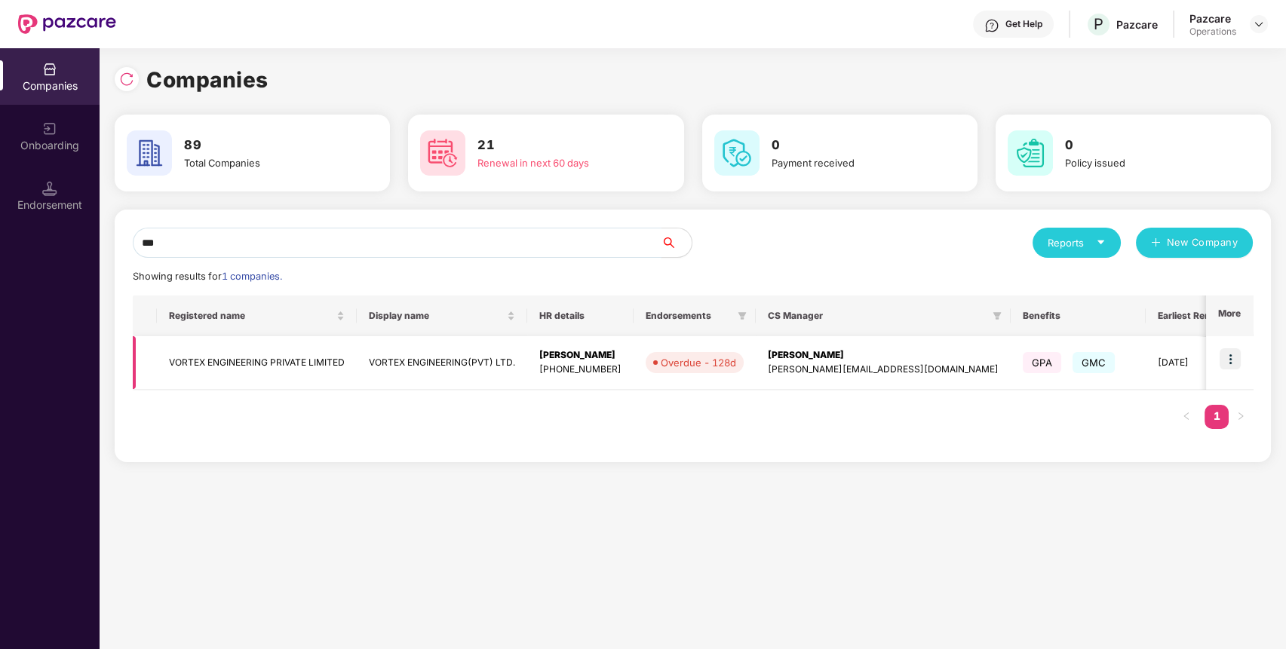
type input "***"
click at [1237, 360] on img at bounding box center [1230, 358] width 21 height 21
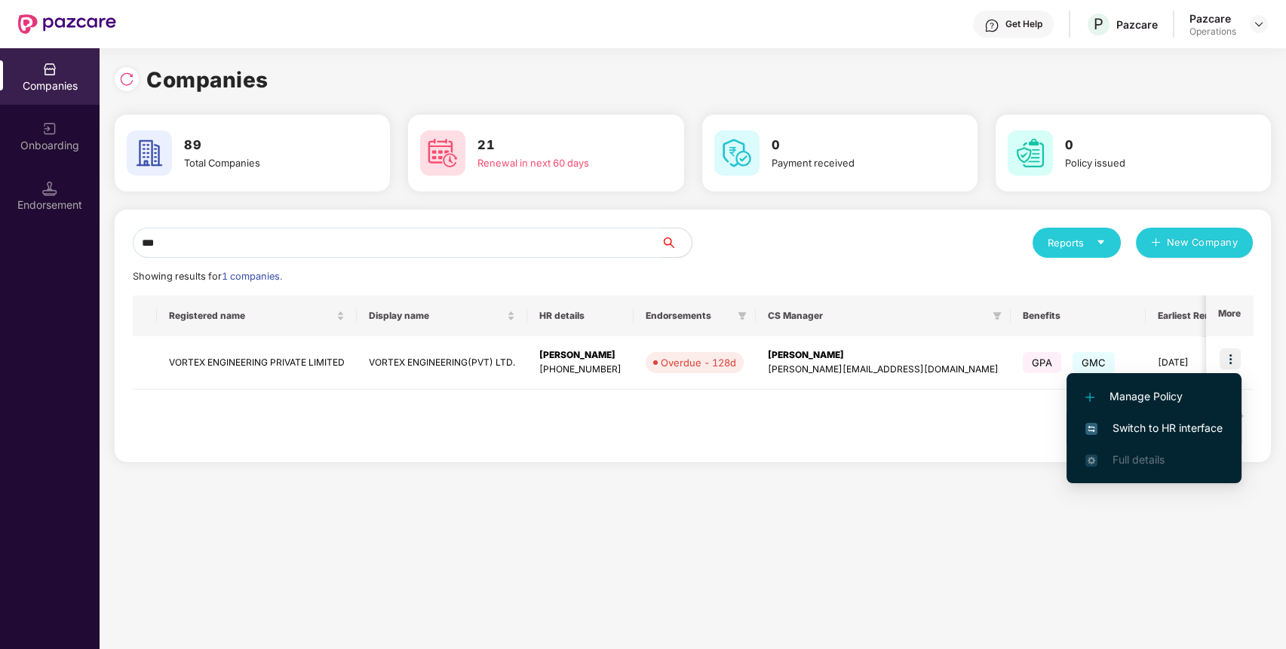
click at [1202, 425] on span "Switch to HR interface" at bounding box center [1153, 428] width 137 height 17
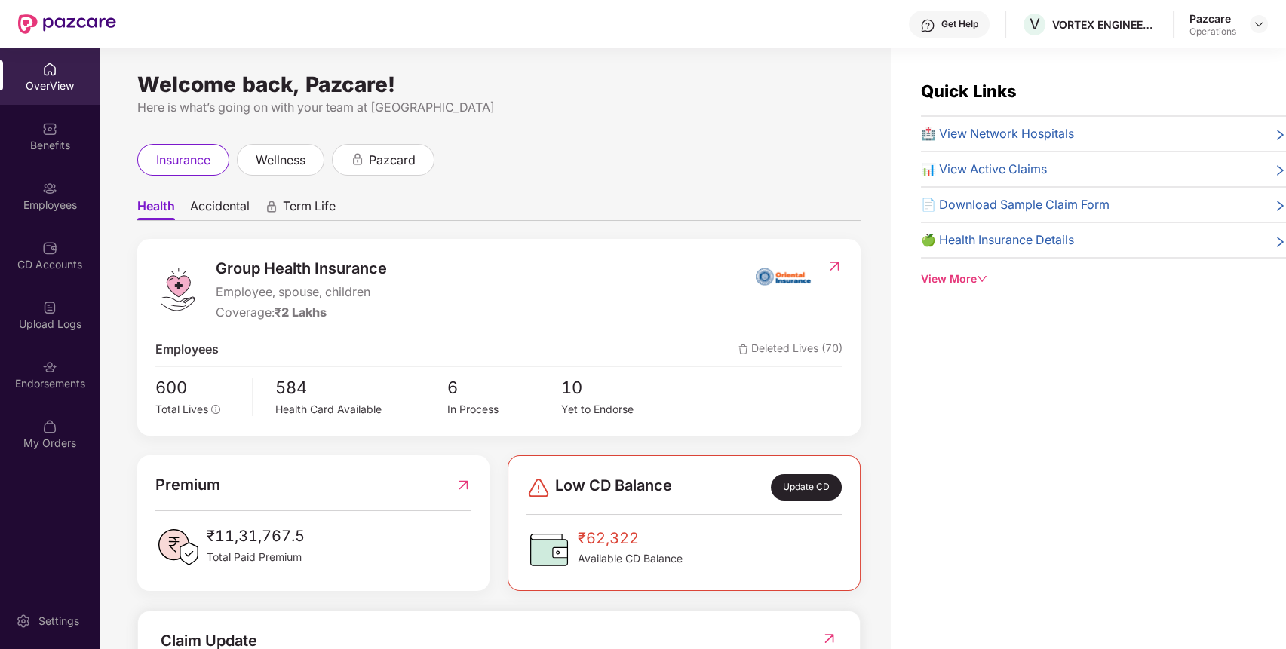
click at [72, 373] on div "Endorsements" at bounding box center [50, 374] width 100 height 57
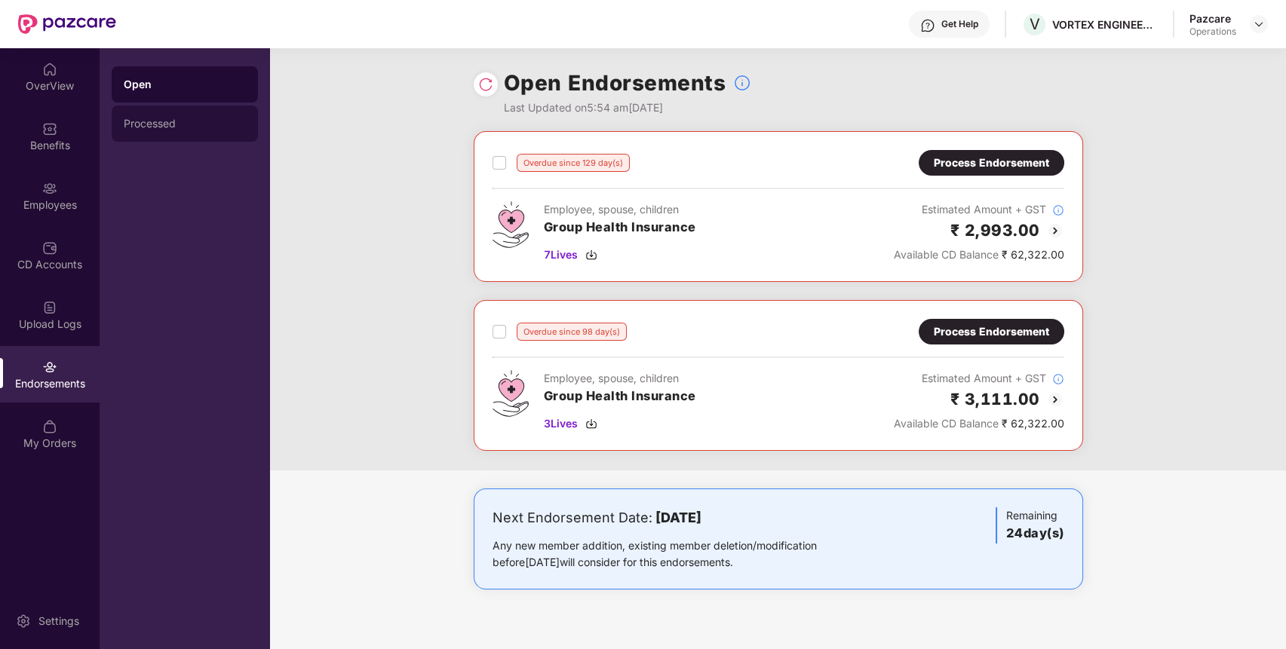
click at [169, 115] on div "Processed" at bounding box center [185, 124] width 146 height 36
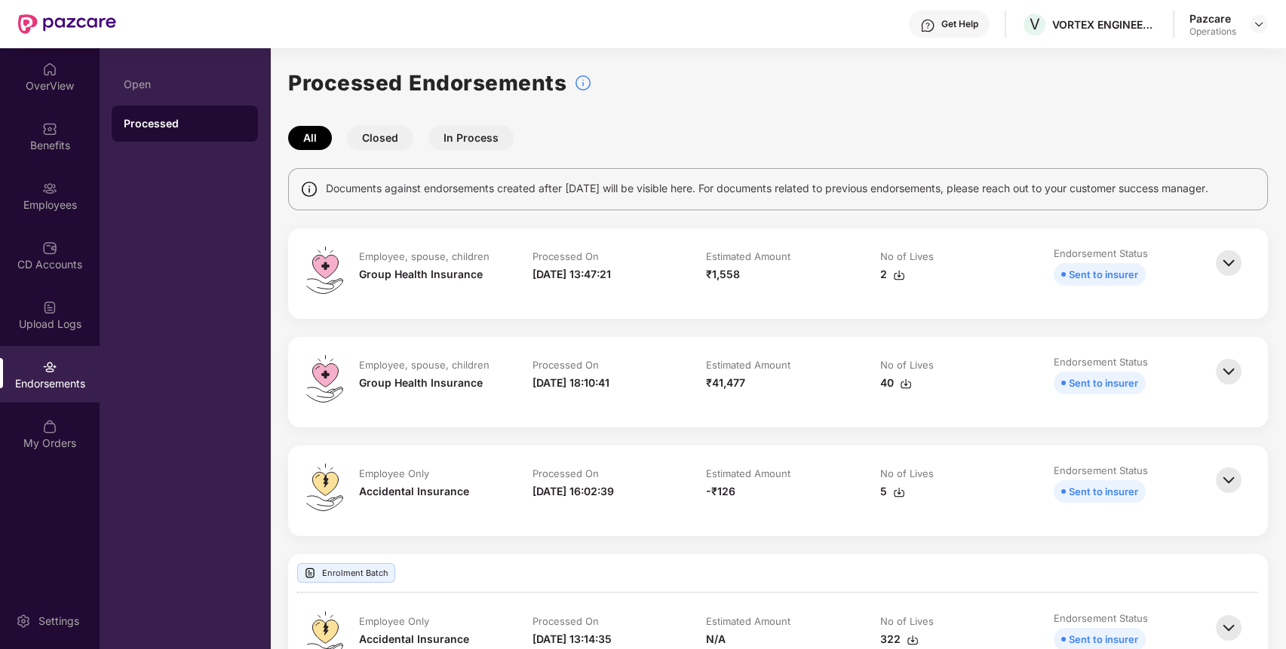
click at [230, 55] on div "Open Processed" at bounding box center [185, 348] width 170 height 601
click at [219, 85] on div "Open" at bounding box center [185, 84] width 122 height 12
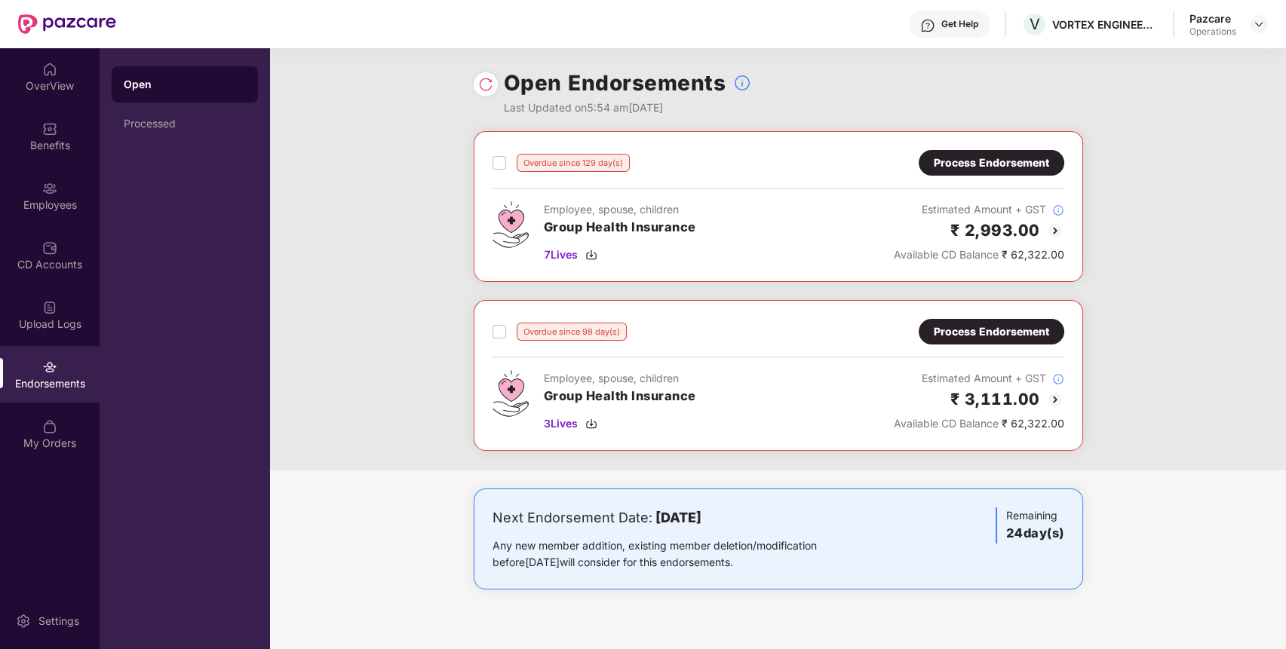
click at [1267, 20] on div at bounding box center [1259, 24] width 18 height 18
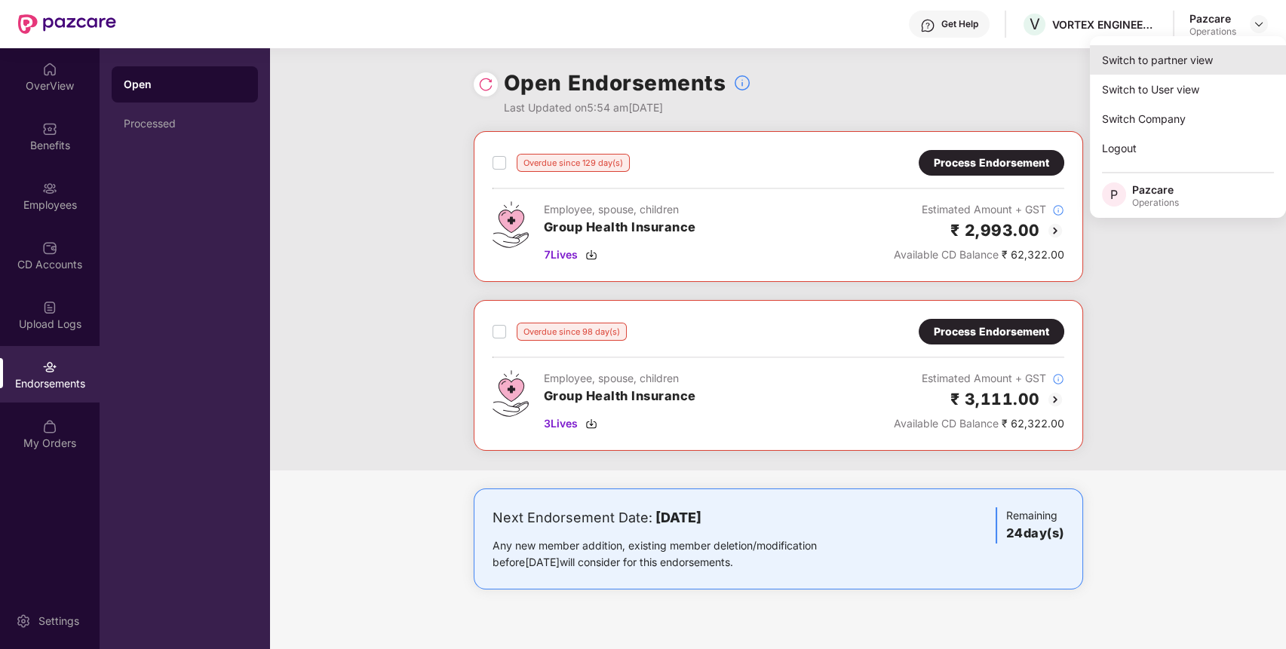
click at [1223, 47] on div "Switch to partner view" at bounding box center [1188, 59] width 196 height 29
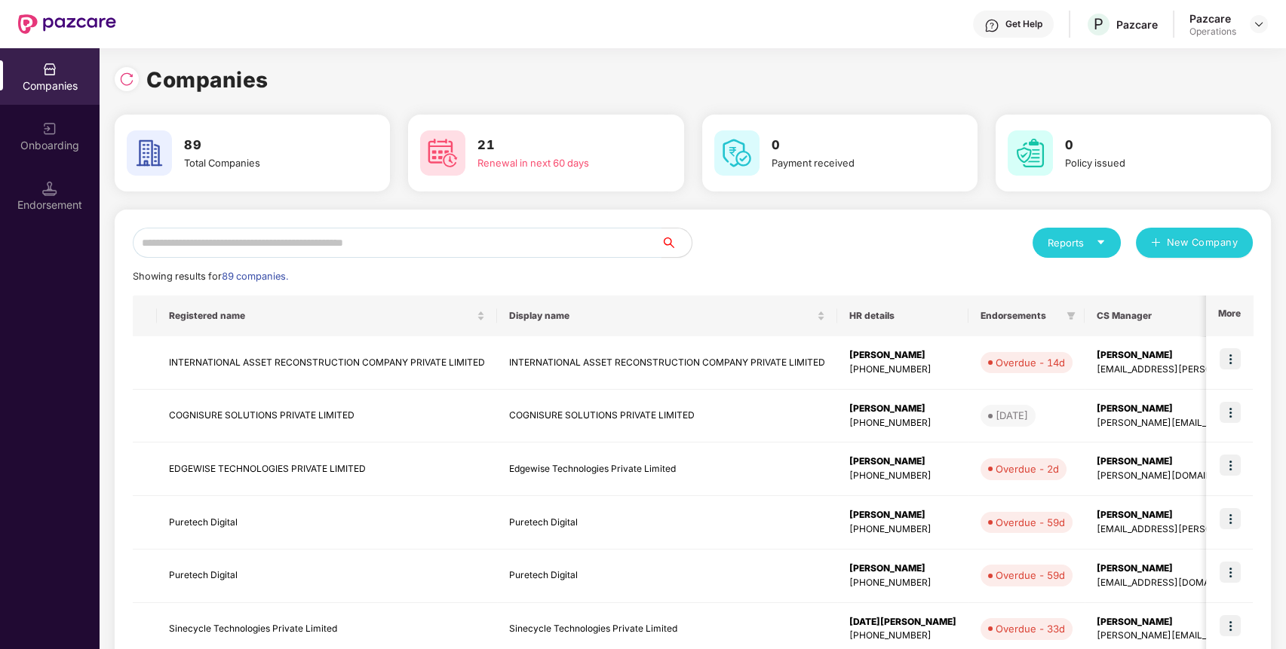
click at [640, 232] on input "text" at bounding box center [397, 243] width 529 height 30
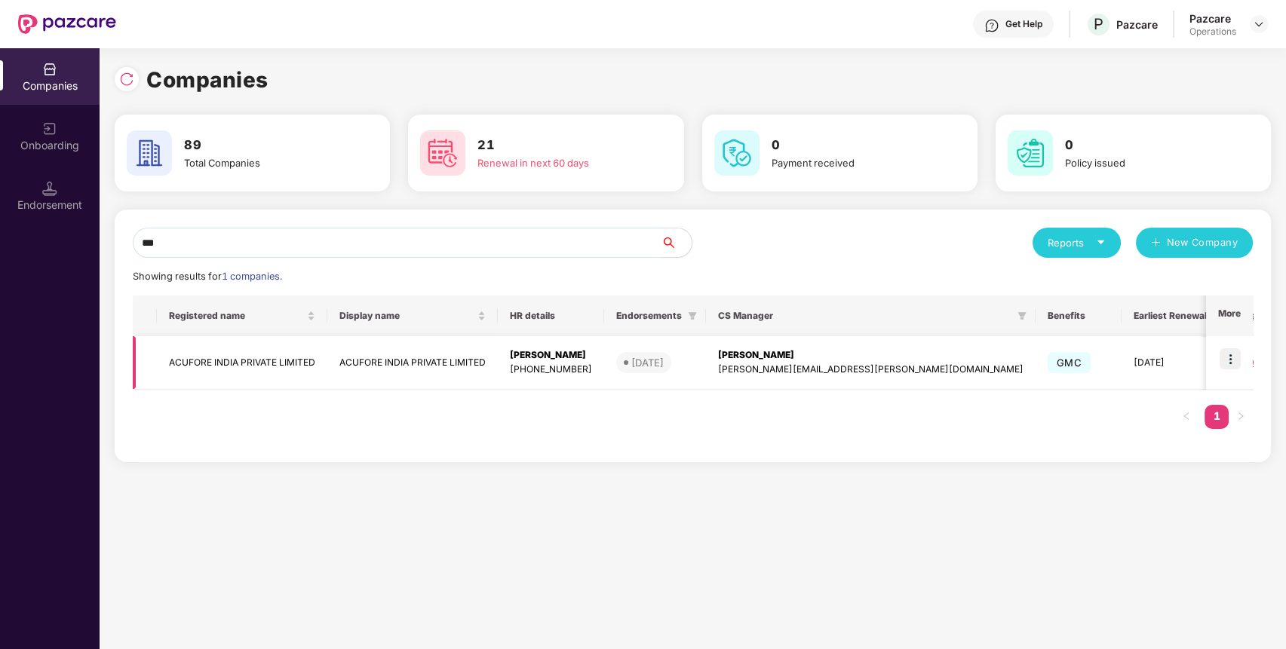
type input "***"
click at [1241, 357] on img at bounding box center [1230, 358] width 21 height 21
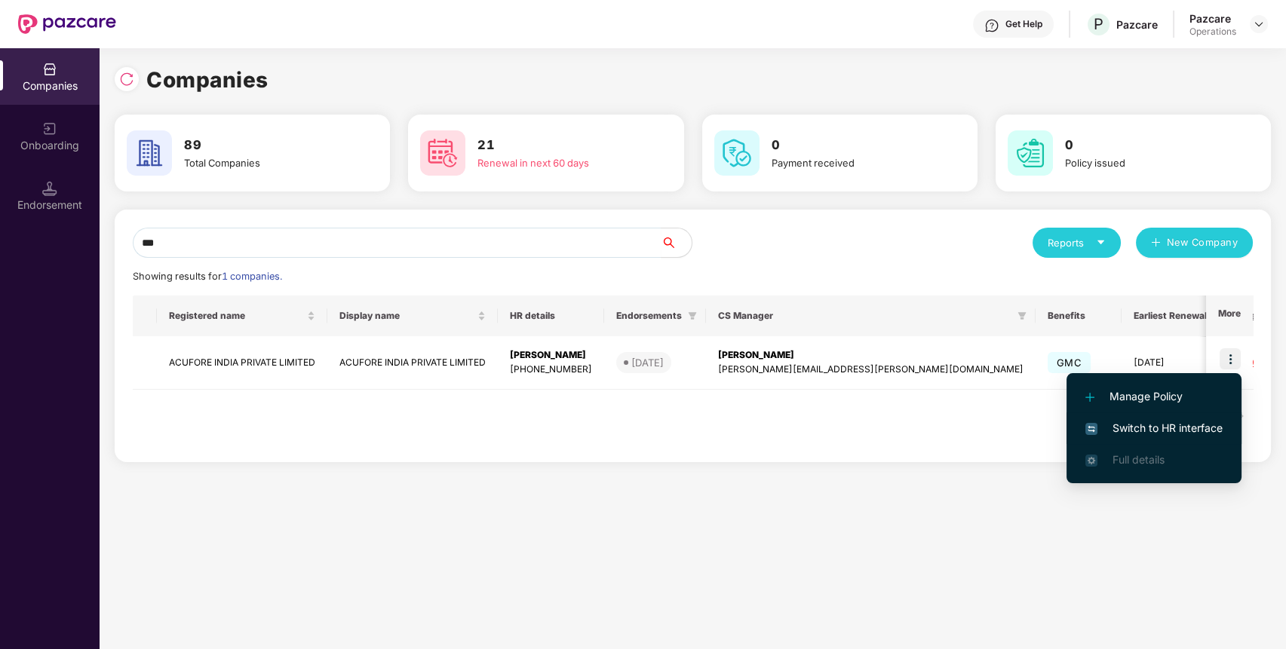
click at [1191, 422] on span "Switch to HR interface" at bounding box center [1153, 428] width 137 height 17
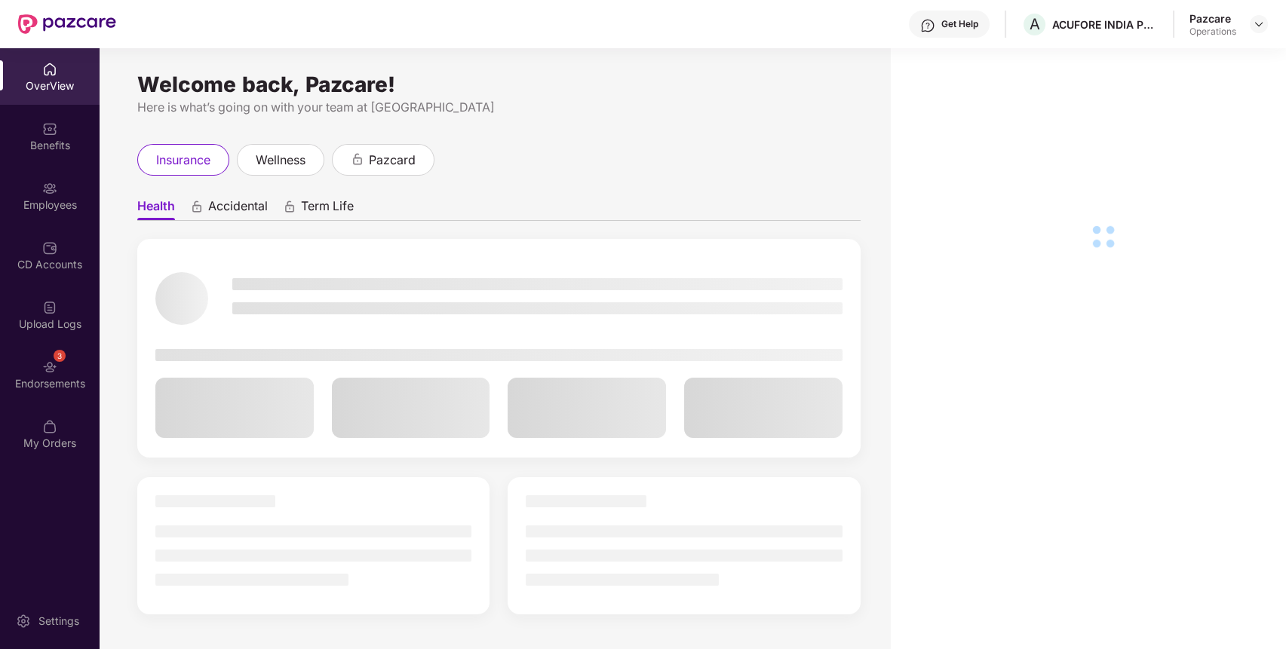
click at [51, 364] on img at bounding box center [49, 367] width 15 height 15
